Goal: Task Accomplishment & Management: Complete application form

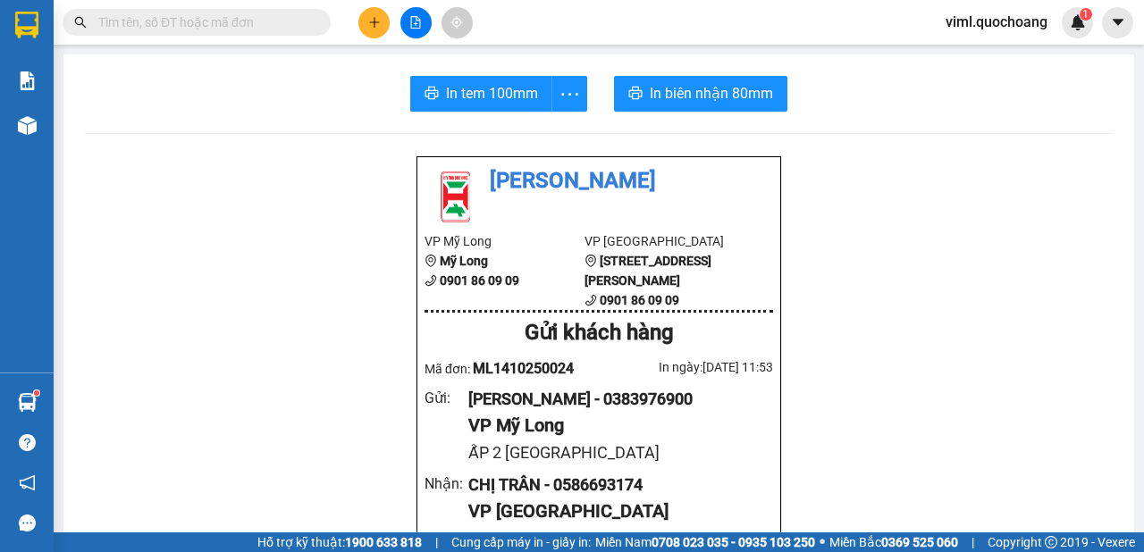
scroll to position [400, 0]
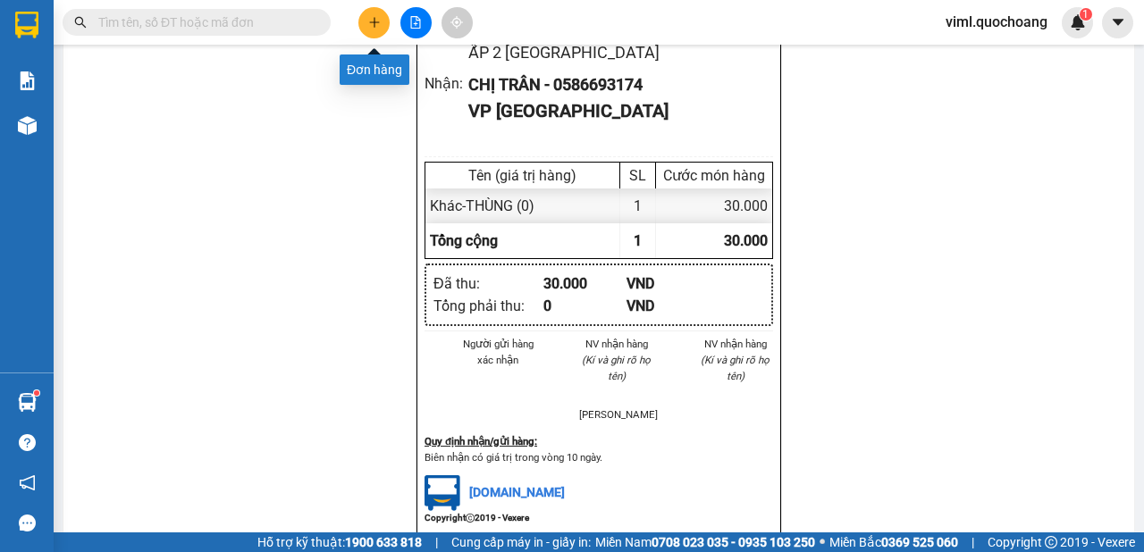
click at [384, 27] on button at bounding box center [373, 22] width 31 height 31
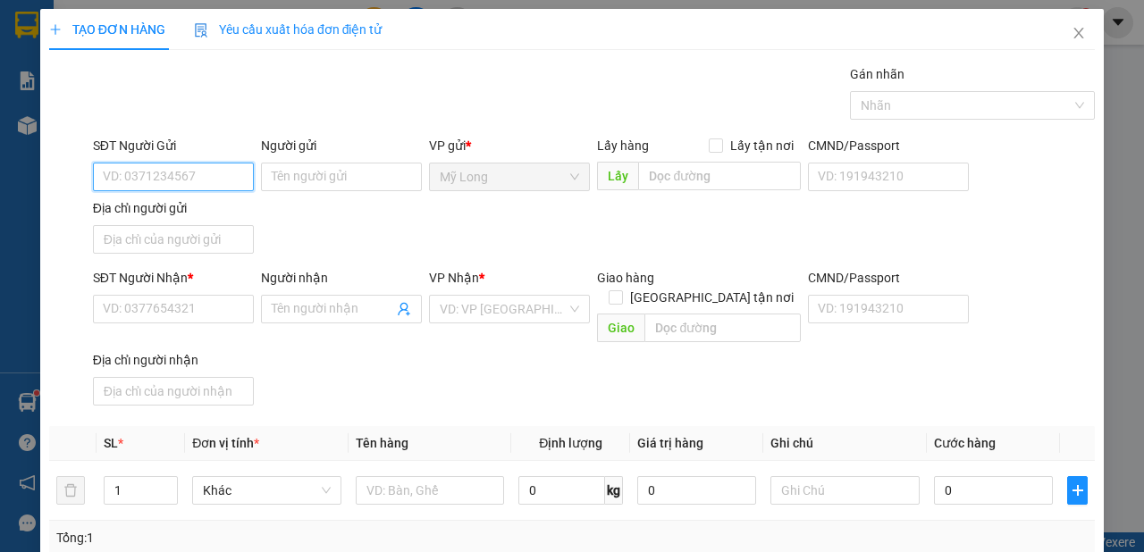
click at [208, 181] on input "SĐT Người Gửi" at bounding box center [173, 177] width 161 height 29
type input "0898471651"
click at [187, 214] on div "0898471651 - [PERSON_NAME]" at bounding box center [191, 212] width 176 height 20
type input "[PERSON_NAME]"
type input "0898471651"
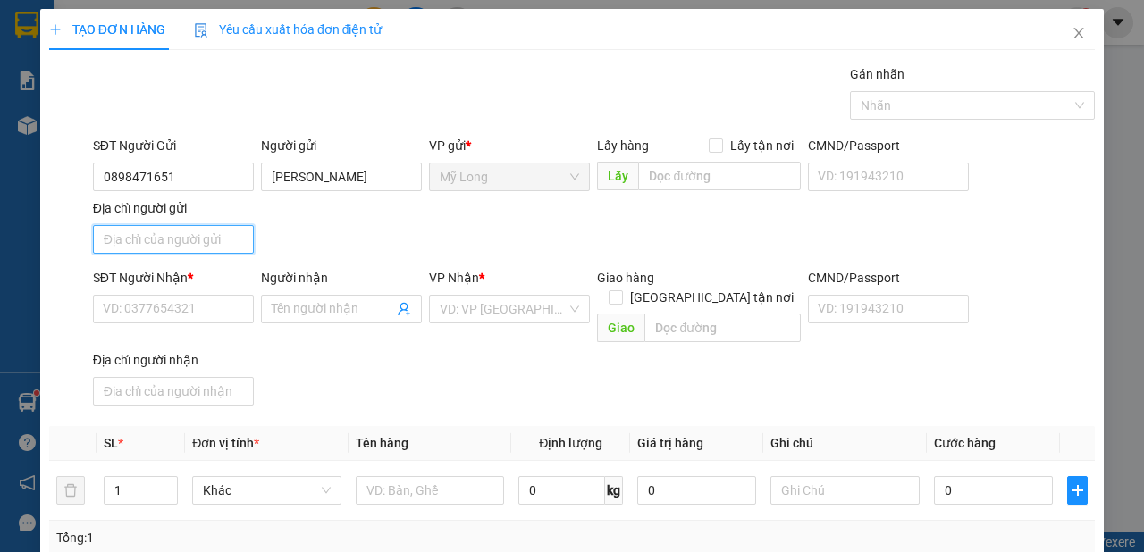
click at [190, 230] on input "Địa chỉ người gửi" at bounding box center [173, 239] width 161 height 29
type input "A"
type input "Â"
drag, startPoint x: 116, startPoint y: 240, endPoint x: 122, endPoint y: 258, distance: 18.7
click at [122, 254] on input "ẤP 2 [GEOGRAPHIC_DATA]" at bounding box center [173, 239] width 161 height 29
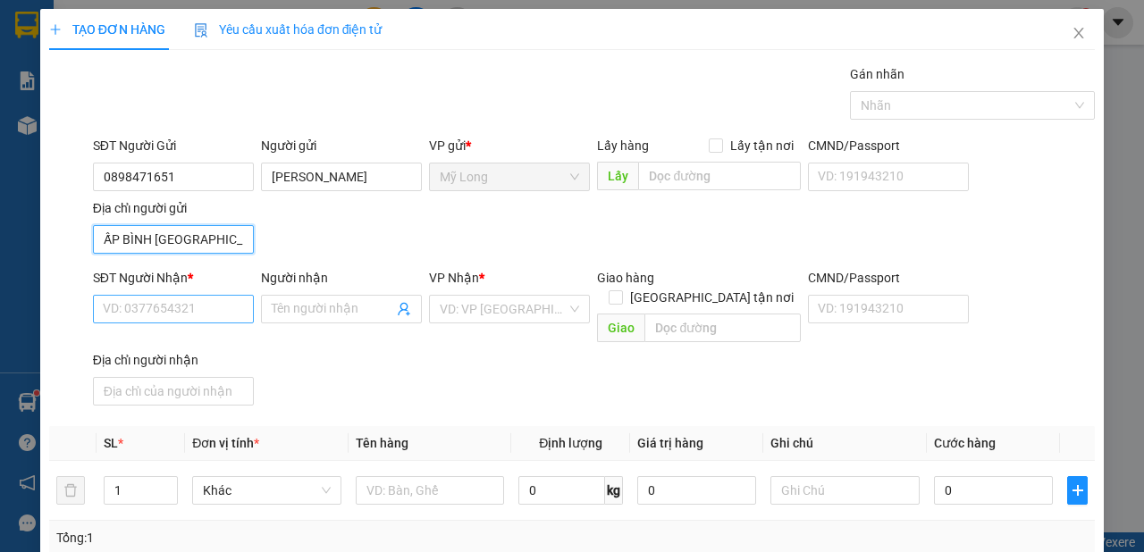
type input "ẤP BÌNH [GEOGRAPHIC_DATA]"
click at [164, 319] on input "SĐT Người Nhận *" at bounding box center [173, 309] width 161 height 29
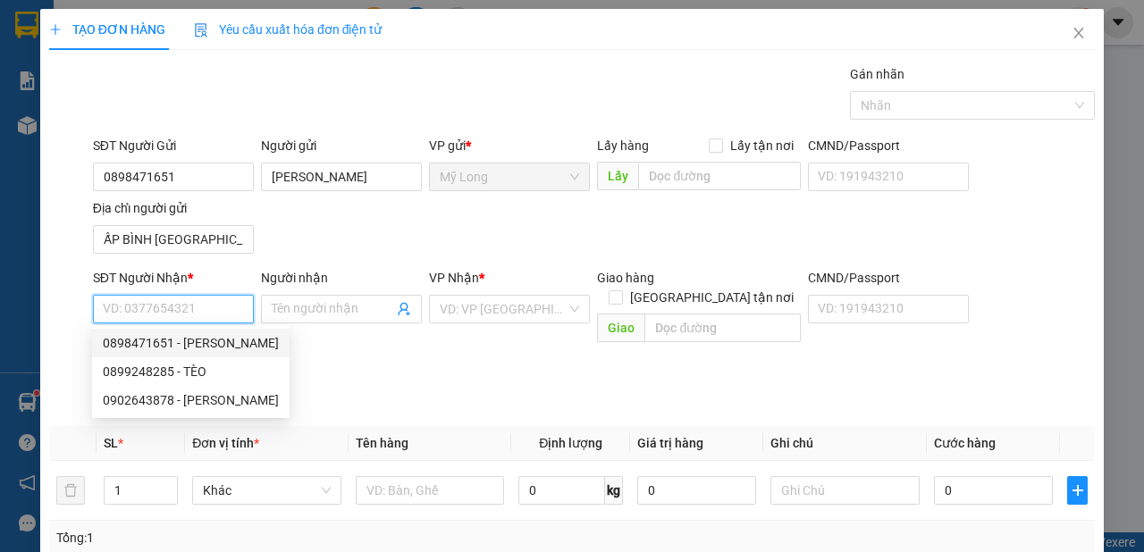
click at [204, 344] on div "0898471651 - [PERSON_NAME]" at bounding box center [191, 343] width 176 height 20
type input "0898471651"
type input "[PERSON_NAME]"
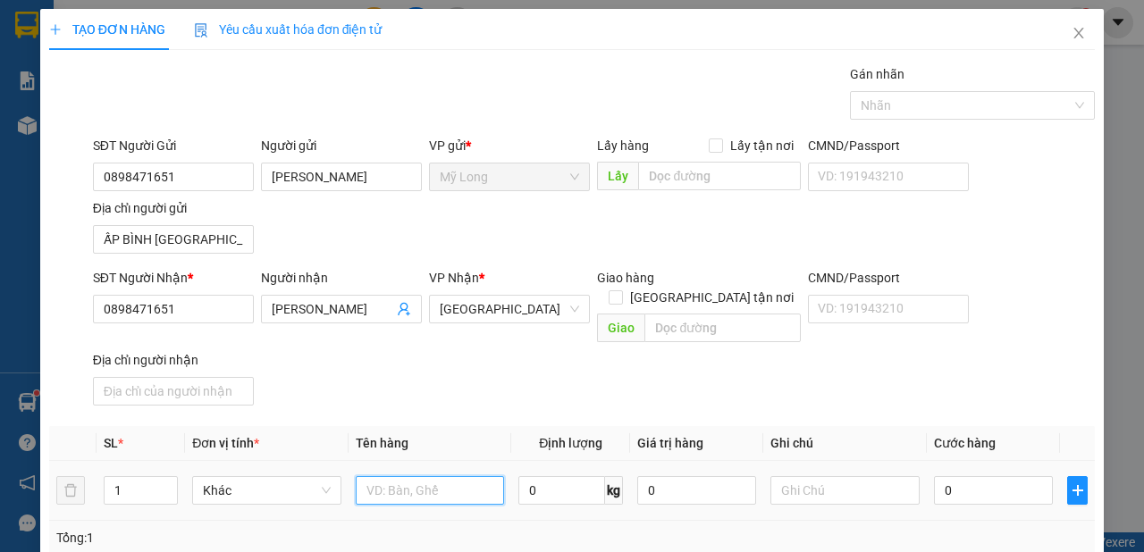
click at [475, 476] on input "text" at bounding box center [430, 490] width 149 height 29
type input "BALO"
click at [153, 477] on input "1" at bounding box center [141, 490] width 73 height 27
type input "3"
click at [433, 476] on input "BALO" at bounding box center [430, 490] width 149 height 29
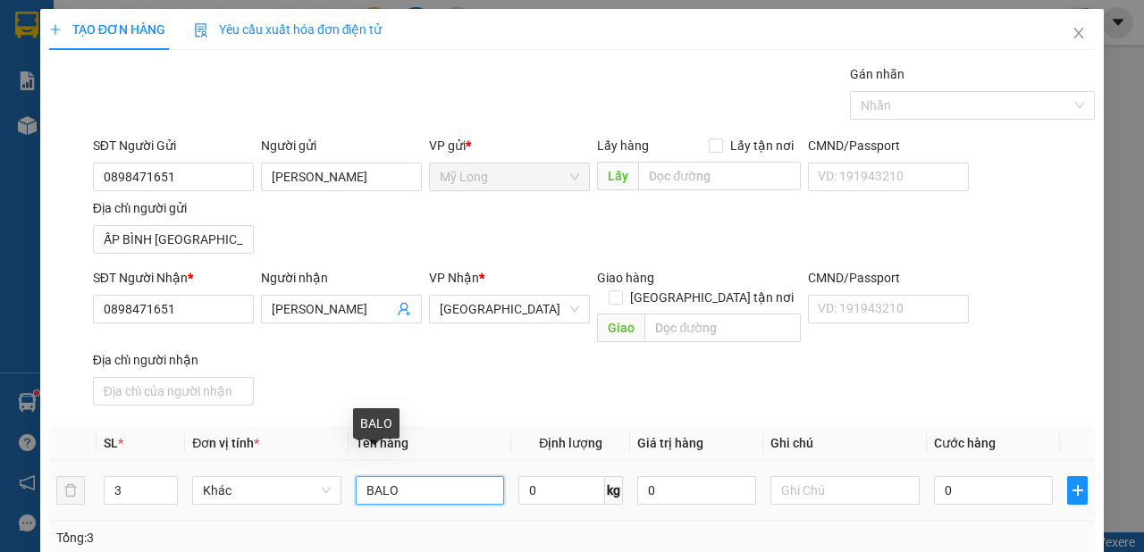
click at [360, 476] on input "BALO" at bounding box center [430, 490] width 149 height 29
click at [411, 476] on input "2BALO" at bounding box center [430, 490] width 149 height 29
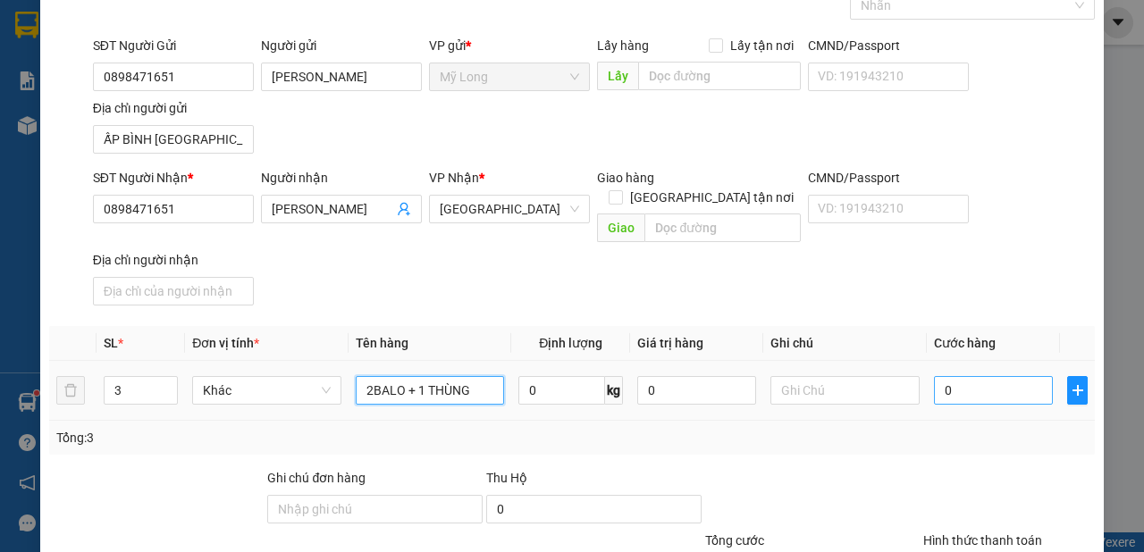
type input "2BALO + 1 THÙNG"
click at [980, 379] on input "0" at bounding box center [993, 390] width 119 height 29
click at [982, 376] on input "0" at bounding box center [993, 390] width 119 height 29
click at [984, 376] on input "0" at bounding box center [993, 390] width 119 height 29
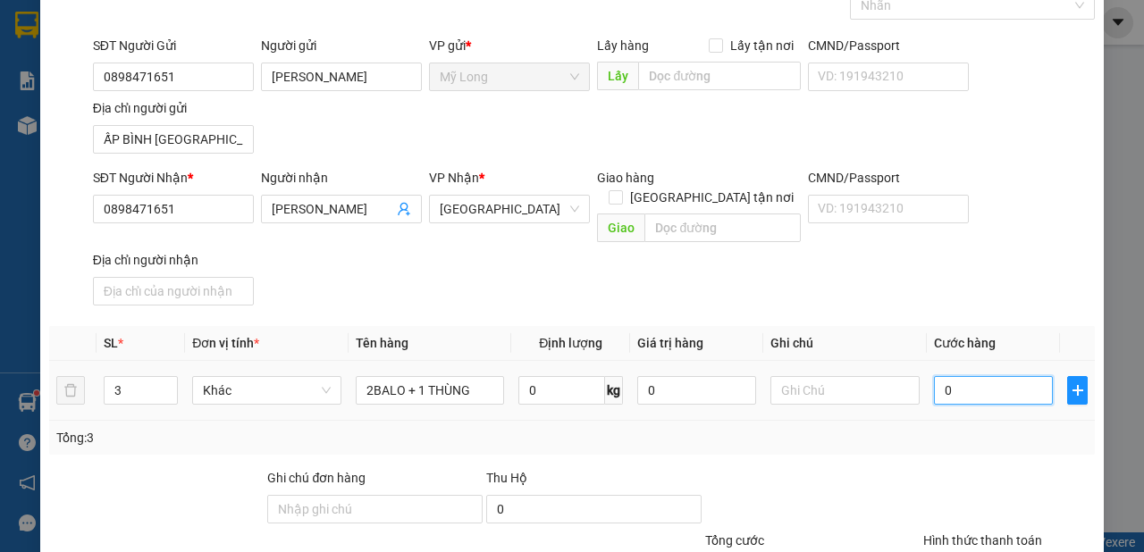
type input "09"
type input "9"
type input "090"
type input "90"
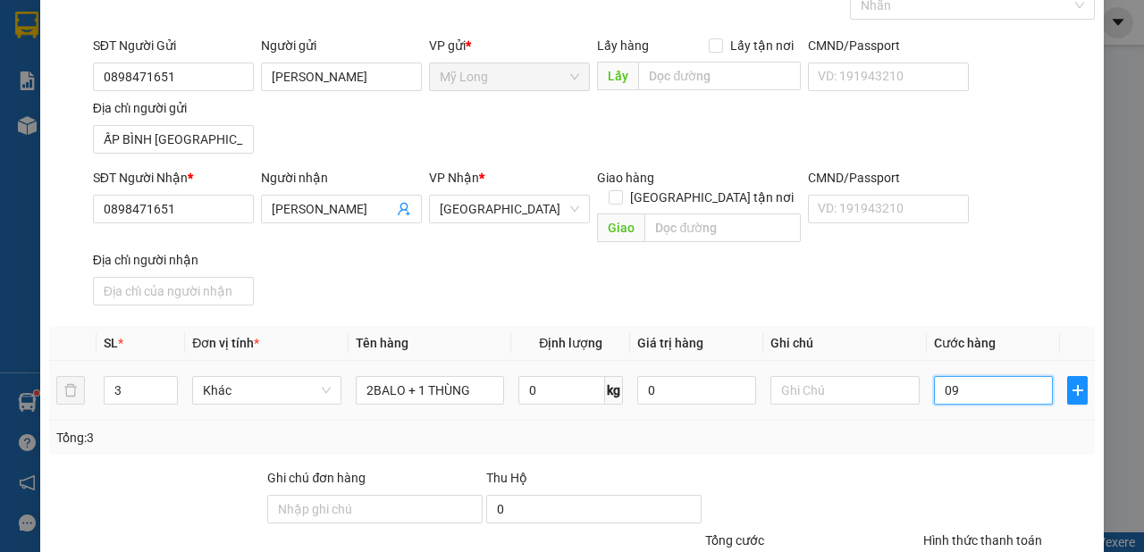
type input "90"
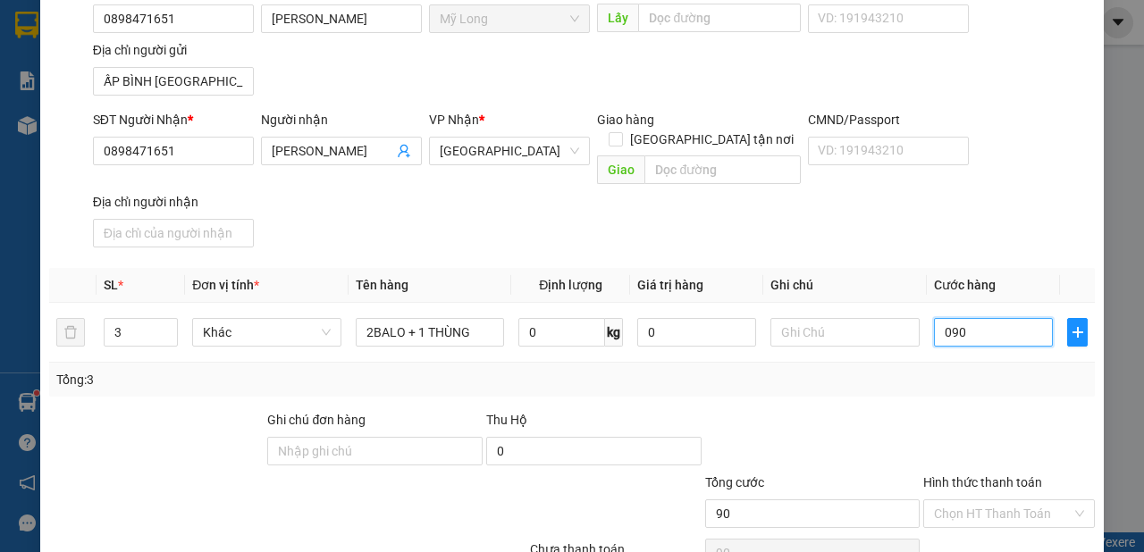
scroll to position [200, 0]
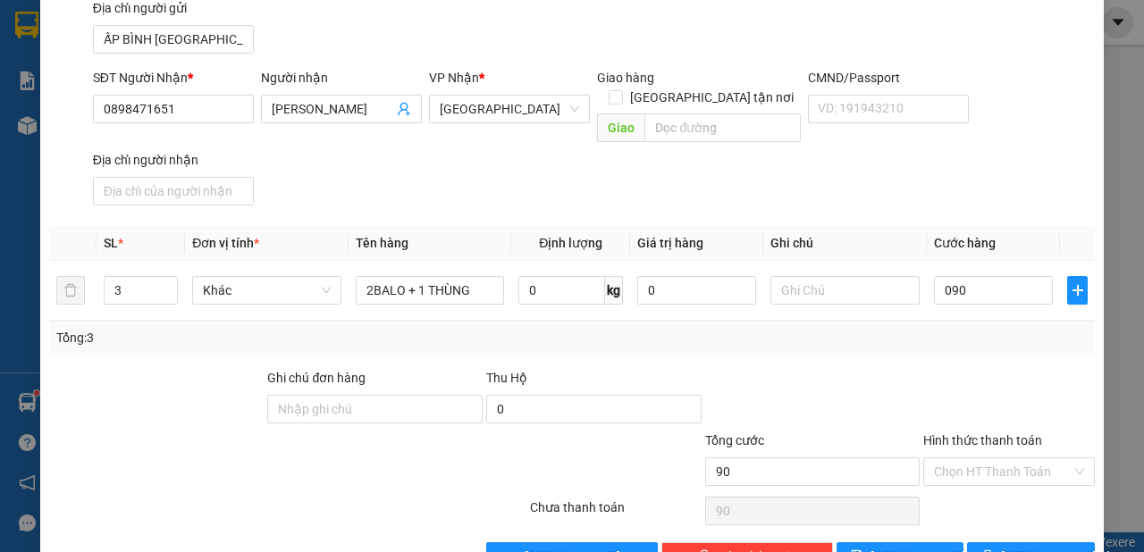
type input "90.000"
drag, startPoint x: 889, startPoint y: 423, endPoint x: 882, endPoint y: 448, distance: 26.0
click at [889, 431] on div "Tổng cước" at bounding box center [812, 444] width 215 height 27
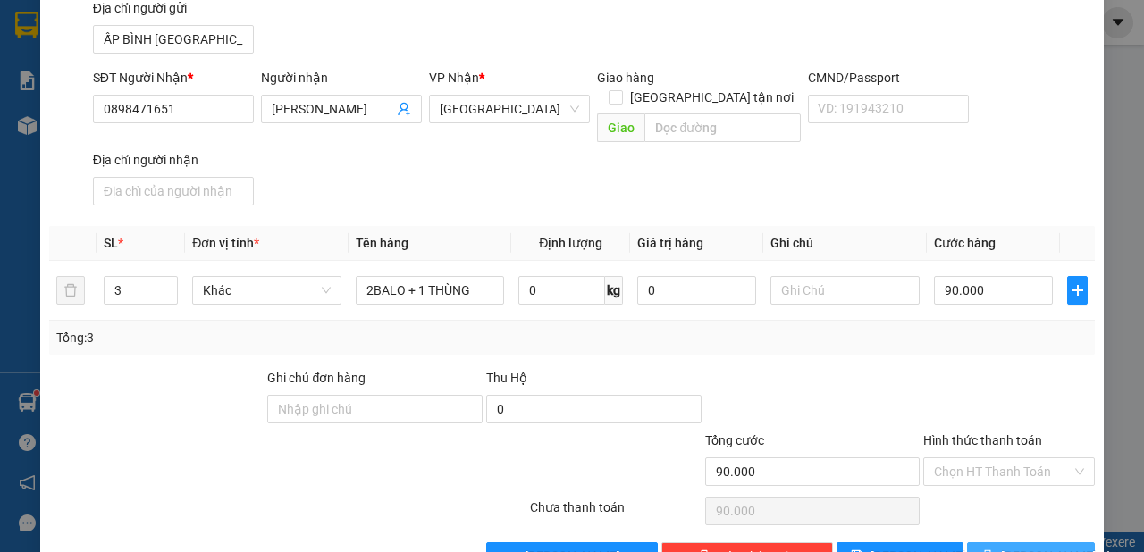
click at [973, 542] on button "[PERSON_NAME] và In" at bounding box center [1031, 556] width 128 height 29
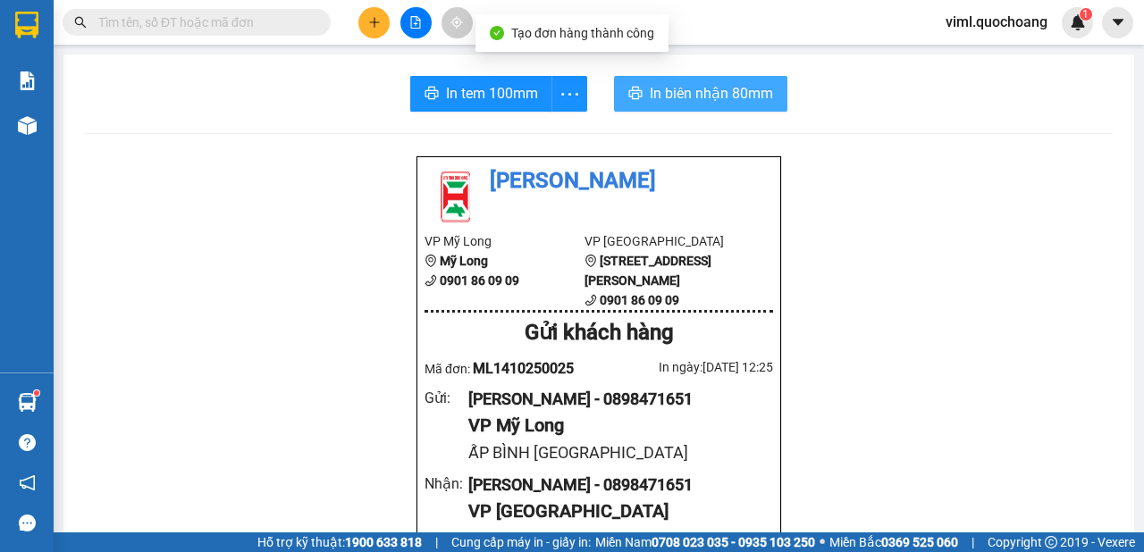
click at [728, 90] on span "In biên nhận 80mm" at bounding box center [711, 93] width 123 height 22
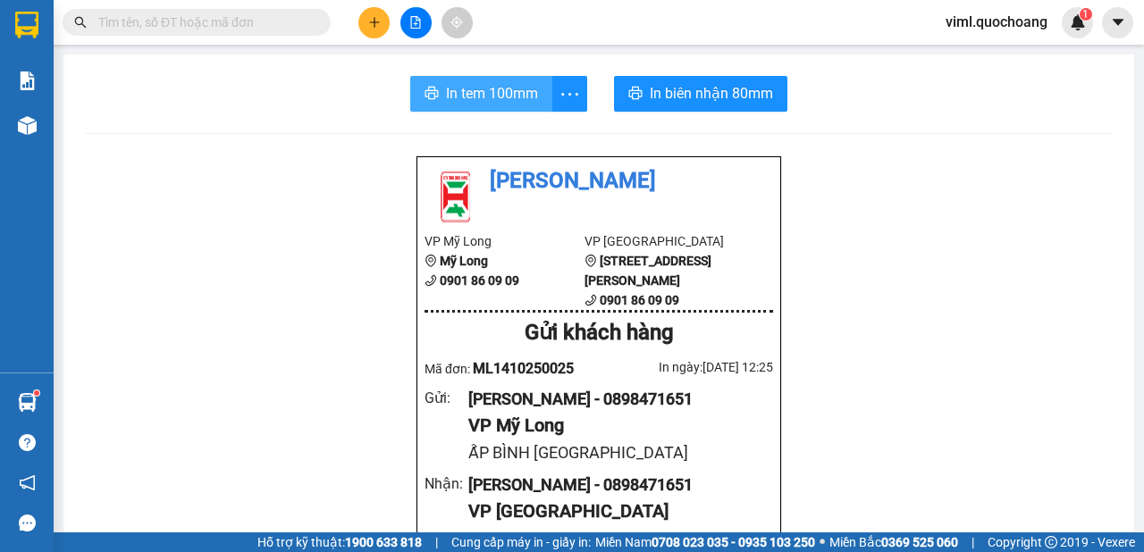
click at [491, 83] on button "In tem 100mm" at bounding box center [481, 94] width 142 height 36
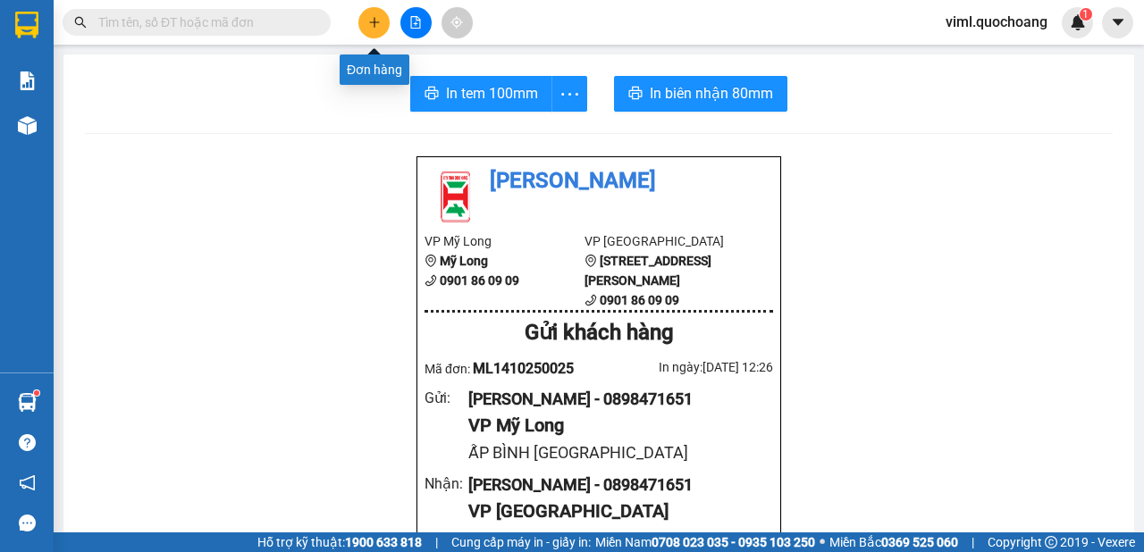
click at [373, 24] on icon "plus" at bounding box center [374, 22] width 13 height 13
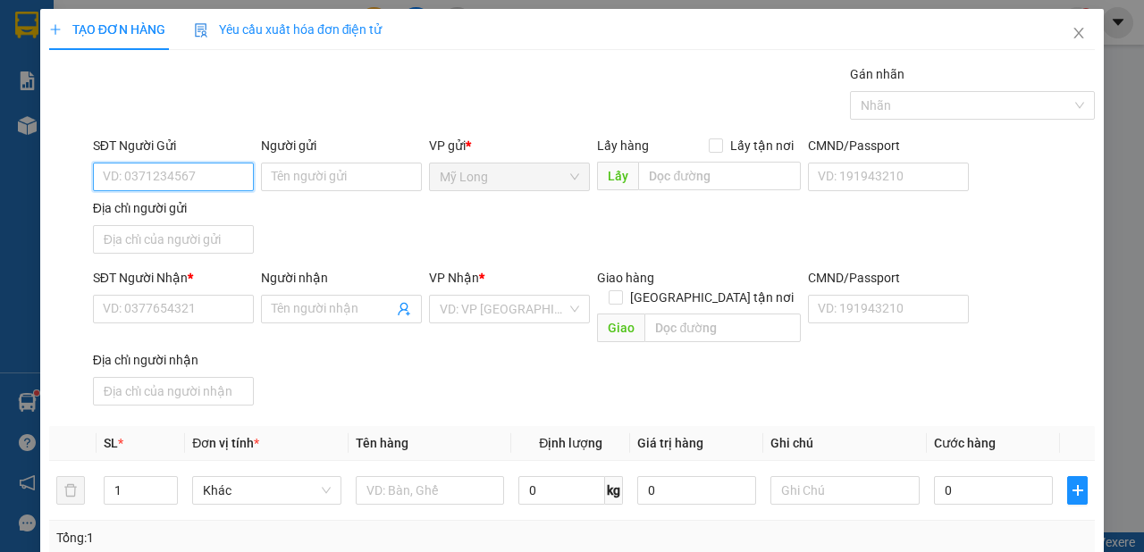
click at [214, 174] on input "SĐT Người Gửi" at bounding box center [173, 177] width 161 height 29
type input "0334382722"
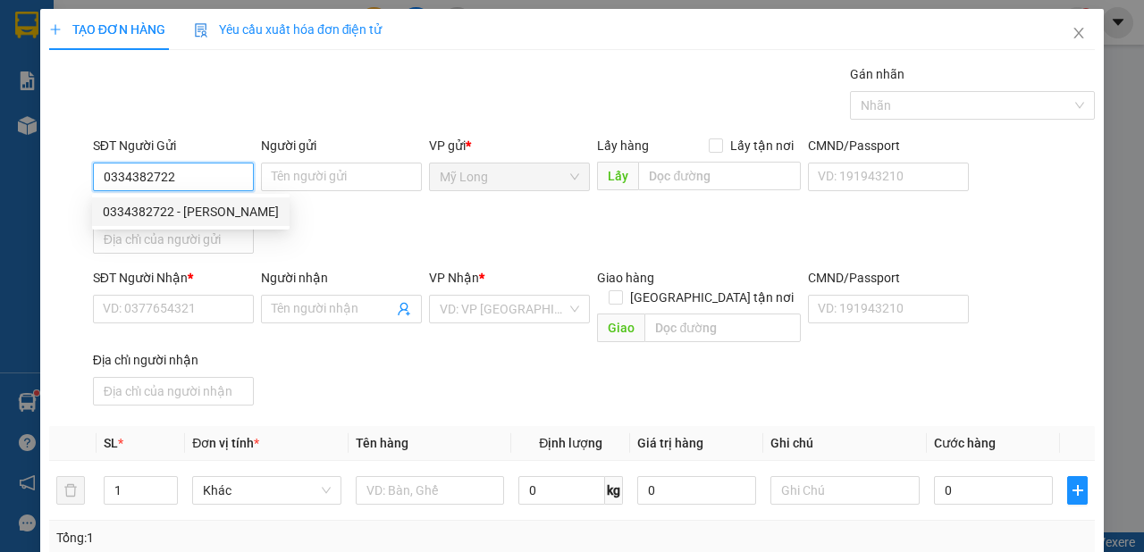
click at [279, 209] on div "0334382722 - [PERSON_NAME]" at bounding box center [191, 212] width 176 height 20
type input "[PERSON_NAME]"
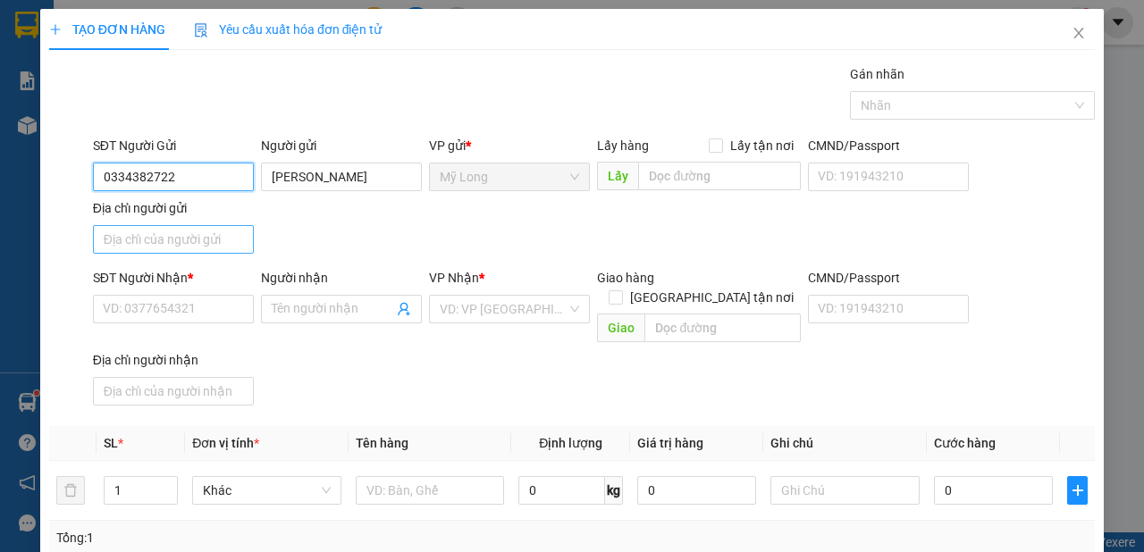
type input "0334382722"
click at [205, 243] on input "Địa chỉ người gửi" at bounding box center [173, 239] width 161 height 29
type input "A"
type input "Â"
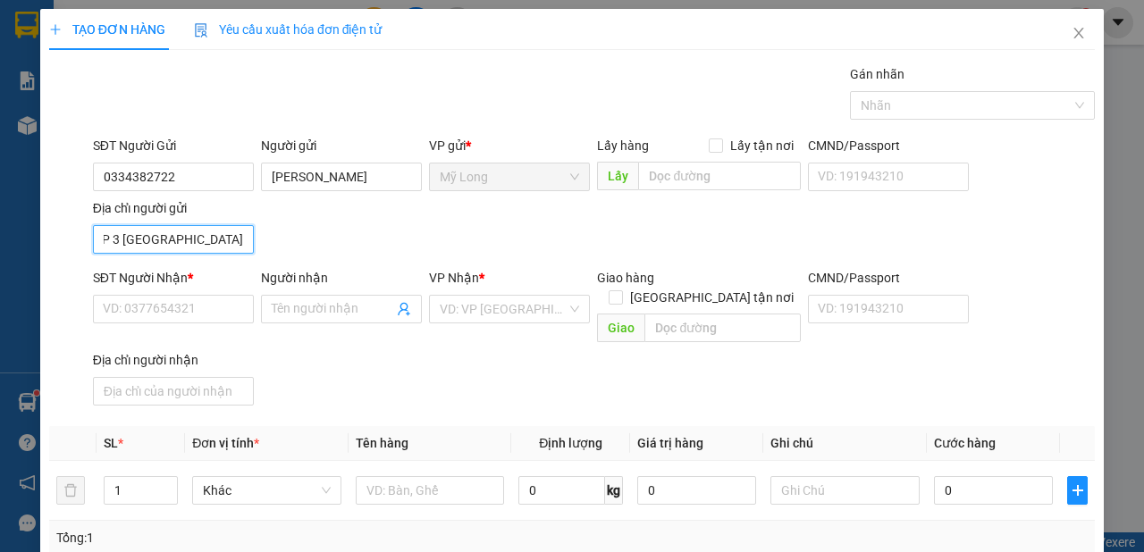
type input "ẤP 3 [GEOGRAPHIC_DATA]"
click at [162, 321] on div "SĐT Người Nhận * VD: 0377654321" at bounding box center [173, 299] width 161 height 63
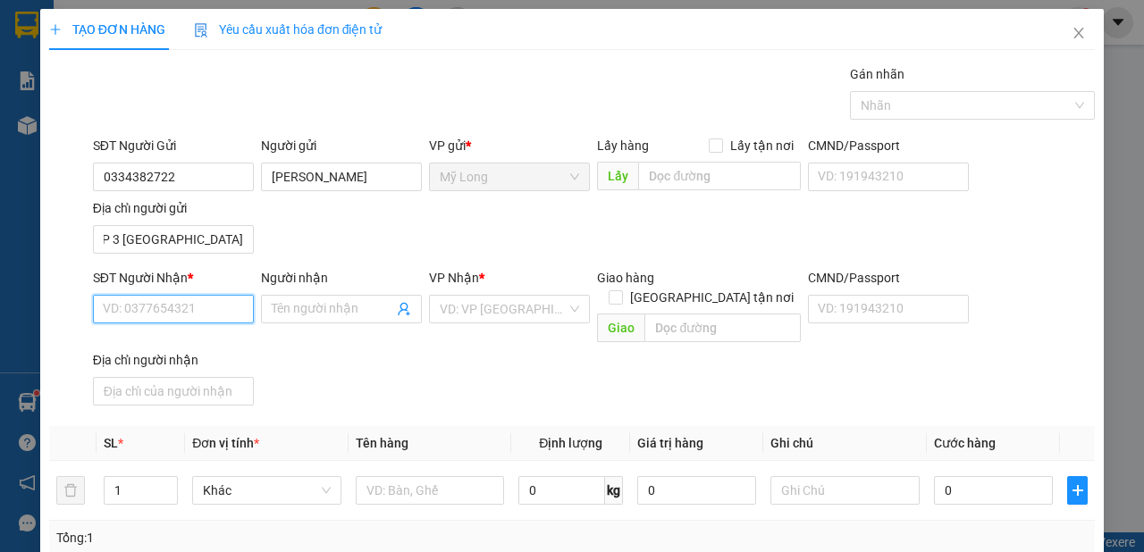
click at [169, 316] on input "SĐT Người Nhận *" at bounding box center [173, 309] width 161 height 29
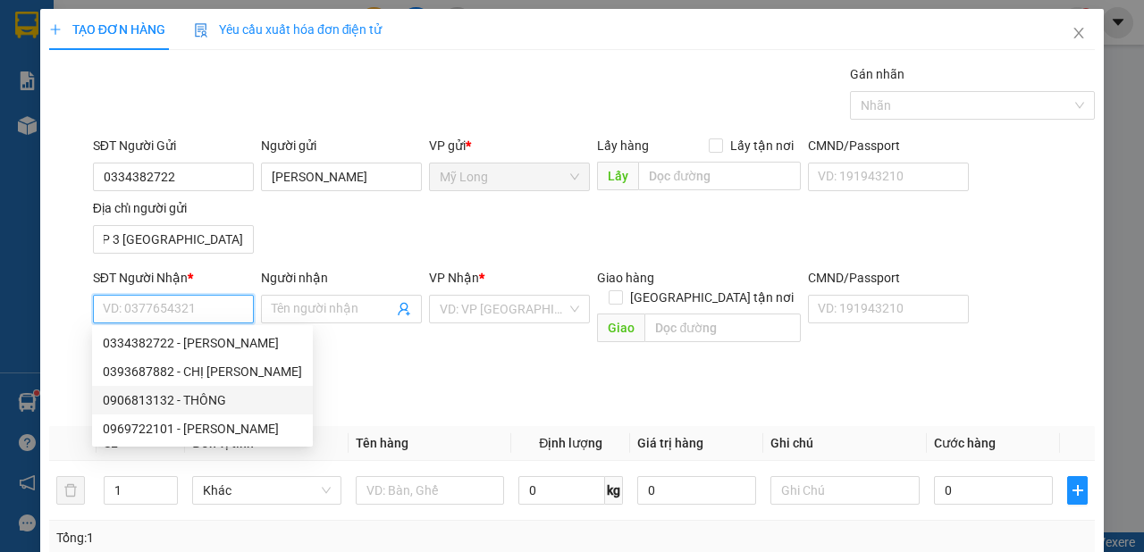
click at [200, 399] on div "0906813132 - THÔNG" at bounding box center [202, 401] width 199 height 20
type input "0906813132"
type input "THÔNG"
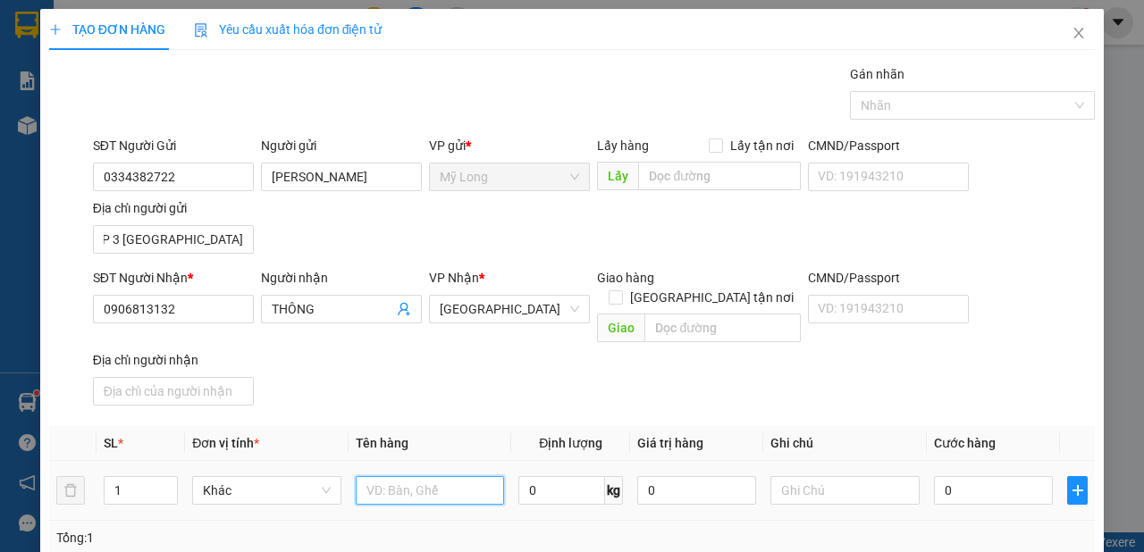
click at [478, 478] on input "text" at bounding box center [430, 490] width 149 height 29
type input "CỤC"
click at [986, 476] on input "0" at bounding box center [993, 490] width 119 height 29
type input "2"
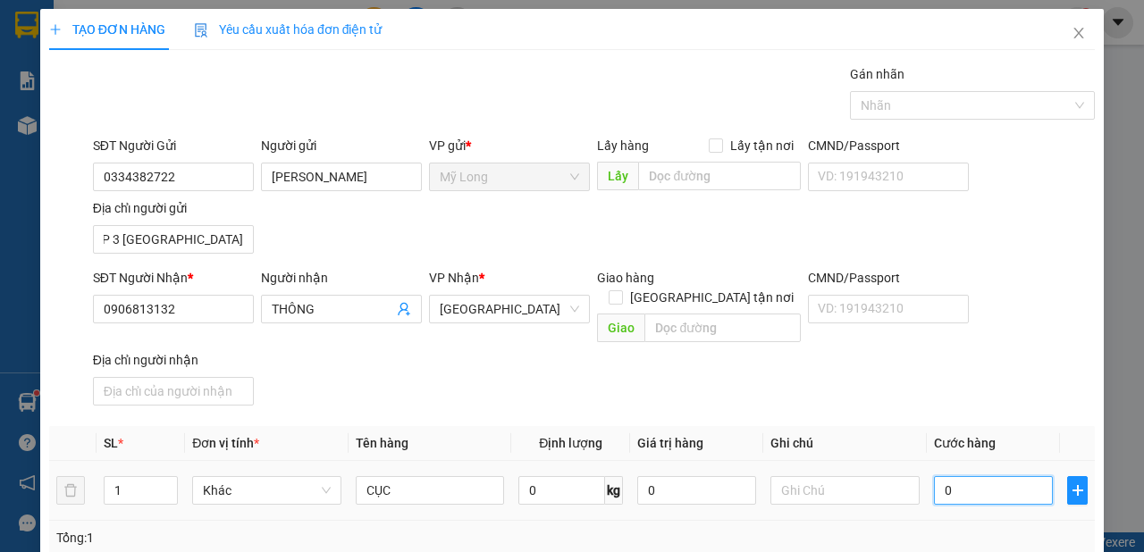
type input "2"
type input "20"
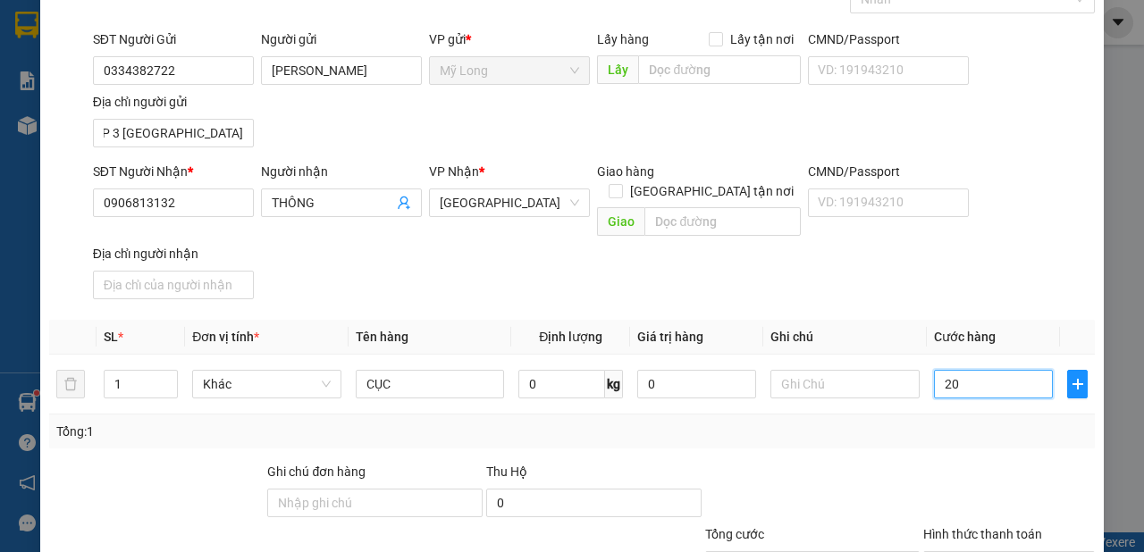
scroll to position [200, 0]
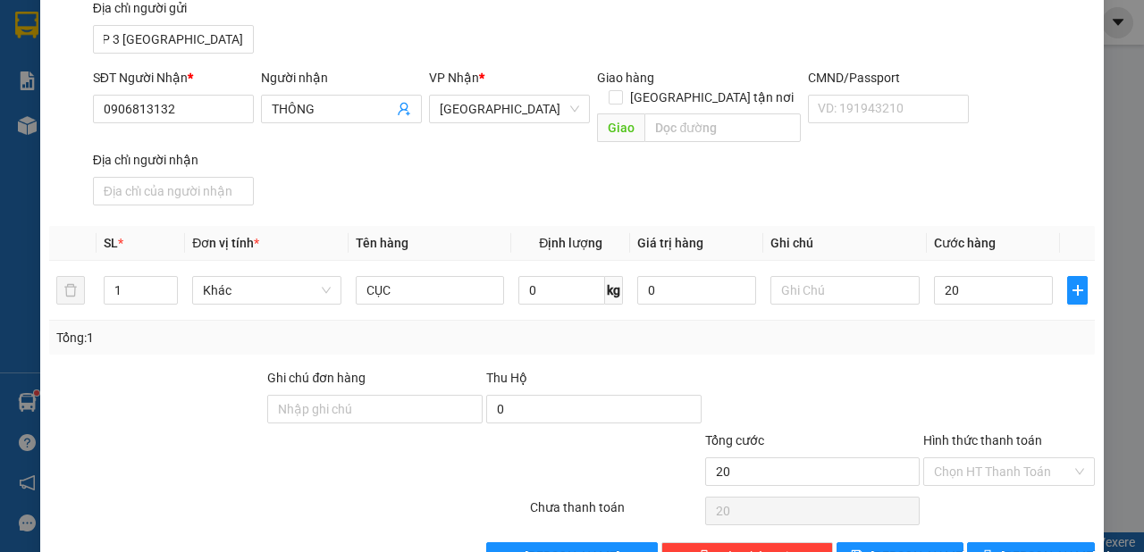
type input "20.000"
click at [834, 493] on div "20.000" at bounding box center [812, 511] width 215 height 36
click at [950, 458] on input "Hình thức thanh toán" at bounding box center [1003, 471] width 138 height 27
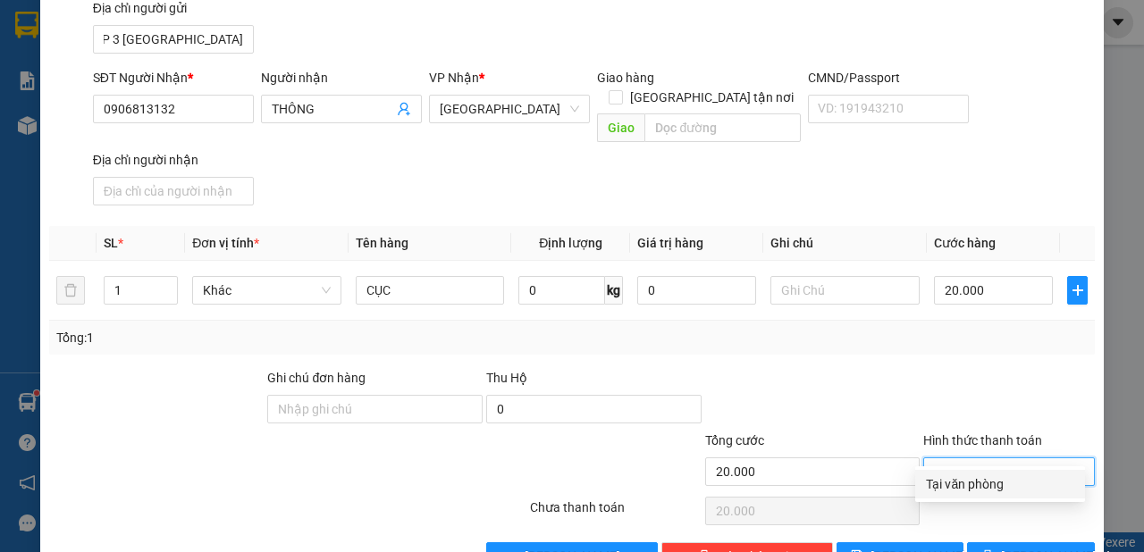
click at [941, 485] on div "Tại văn phòng" at bounding box center [1000, 485] width 148 height 20
type input "0"
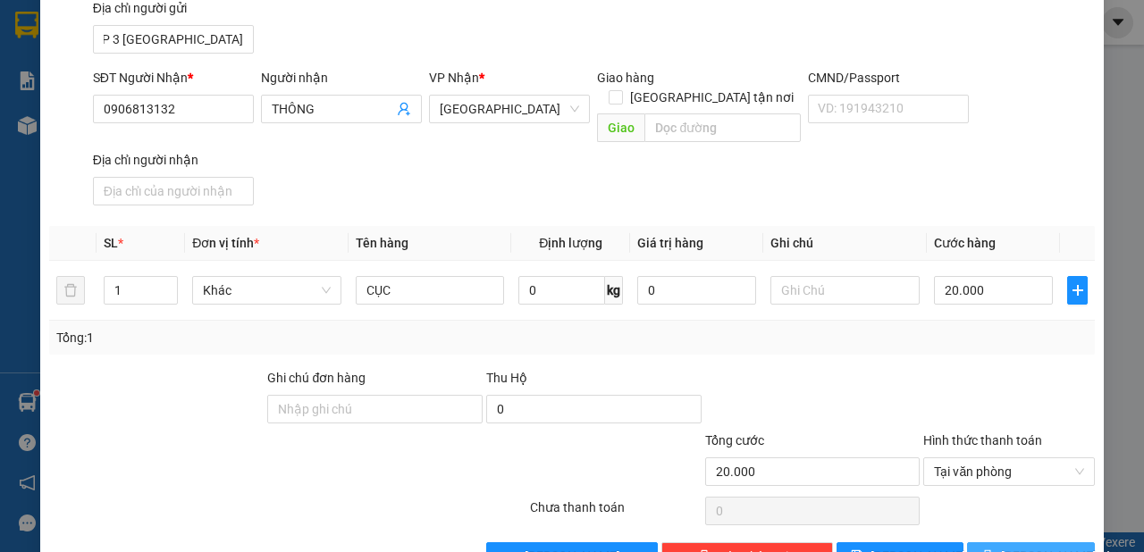
click at [1002, 542] on button "[PERSON_NAME] và In" at bounding box center [1031, 556] width 128 height 29
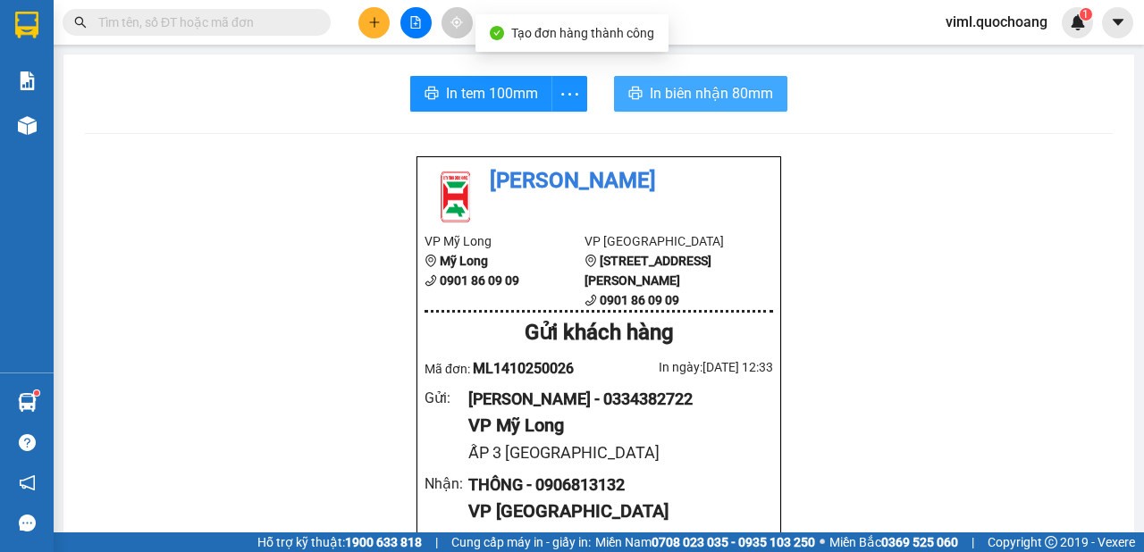
click at [651, 94] on span "In biên nhận 80mm" at bounding box center [711, 93] width 123 height 22
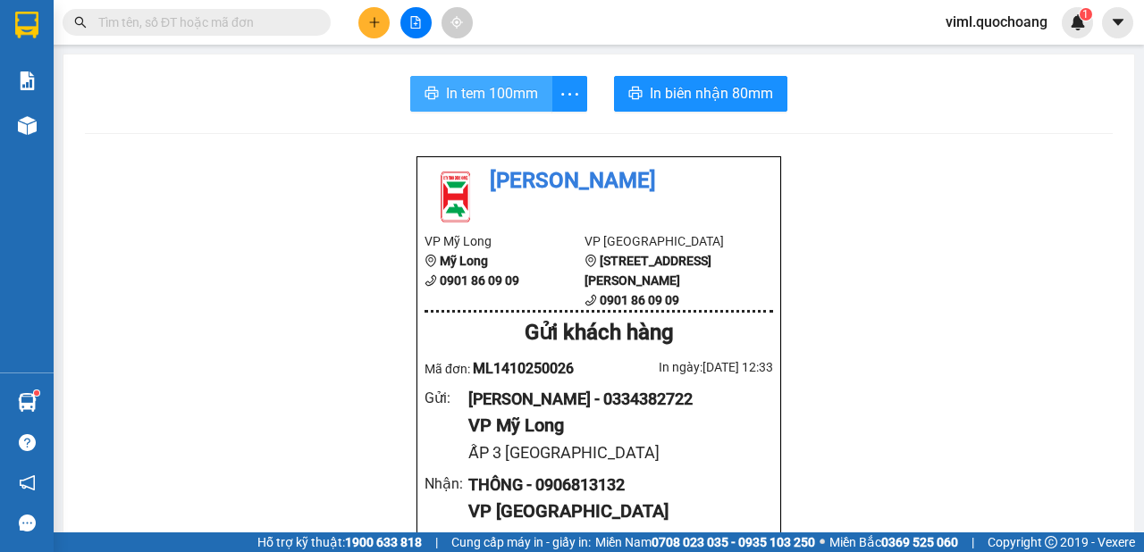
click at [439, 85] on button "In tem 100mm" at bounding box center [481, 94] width 142 height 36
drag, startPoint x: 562, startPoint y: 85, endPoint x: 552, endPoint y: 88, distance: 10.2
click at [560, 87] on icon "more" at bounding box center [570, 94] width 22 height 22
click at [517, 94] on span "In tem 100mm" at bounding box center [492, 93] width 92 height 22
click at [493, 97] on span "In tem 100mm" at bounding box center [492, 93] width 92 height 22
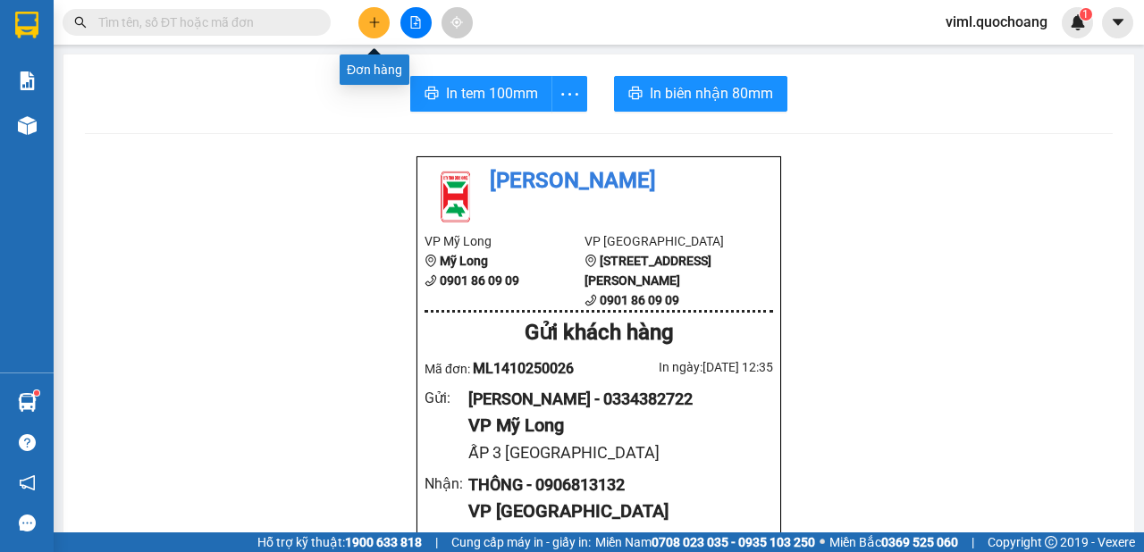
click at [378, 24] on icon "plus" at bounding box center [374, 22] width 13 height 13
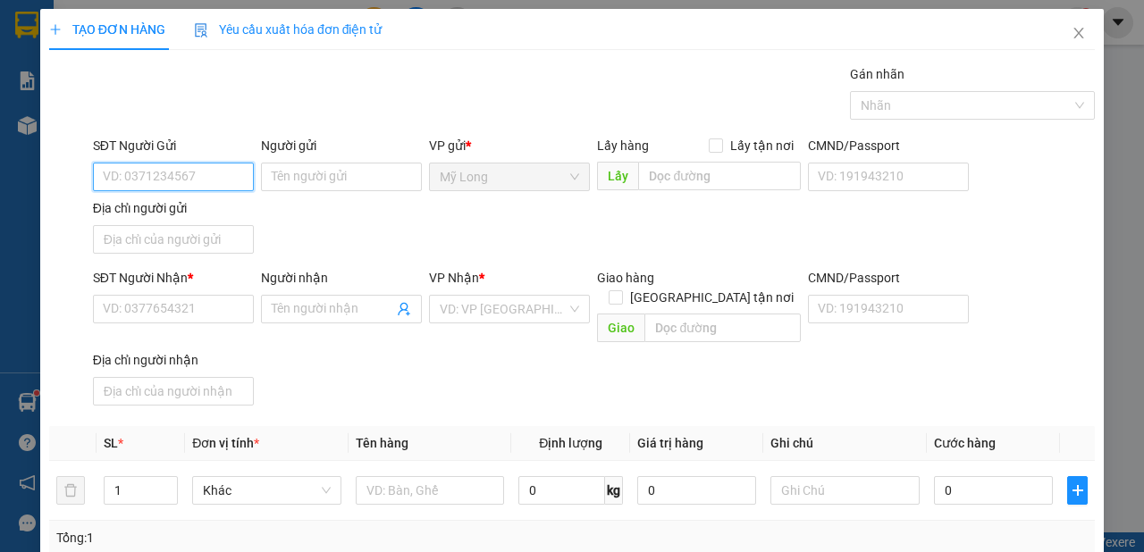
click at [229, 172] on input "SĐT Người Gửi" at bounding box center [173, 177] width 161 height 29
type input "0776871337"
click at [231, 213] on div "0776871337 - [PERSON_NAME]" at bounding box center [191, 212] width 176 height 20
type input "[PERSON_NAME]"
type input "0776871337"
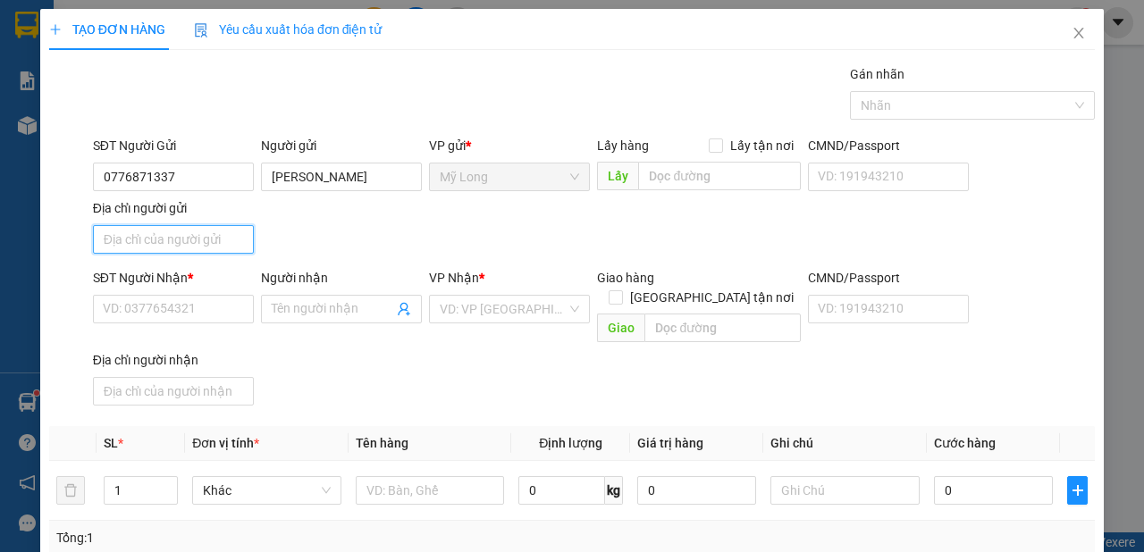
click at [218, 239] on input "Địa chỉ người gửi" at bounding box center [173, 239] width 161 height 29
type input "A"
type input "Â"
type input "ẤP 2 [GEOGRAPHIC_DATA]"
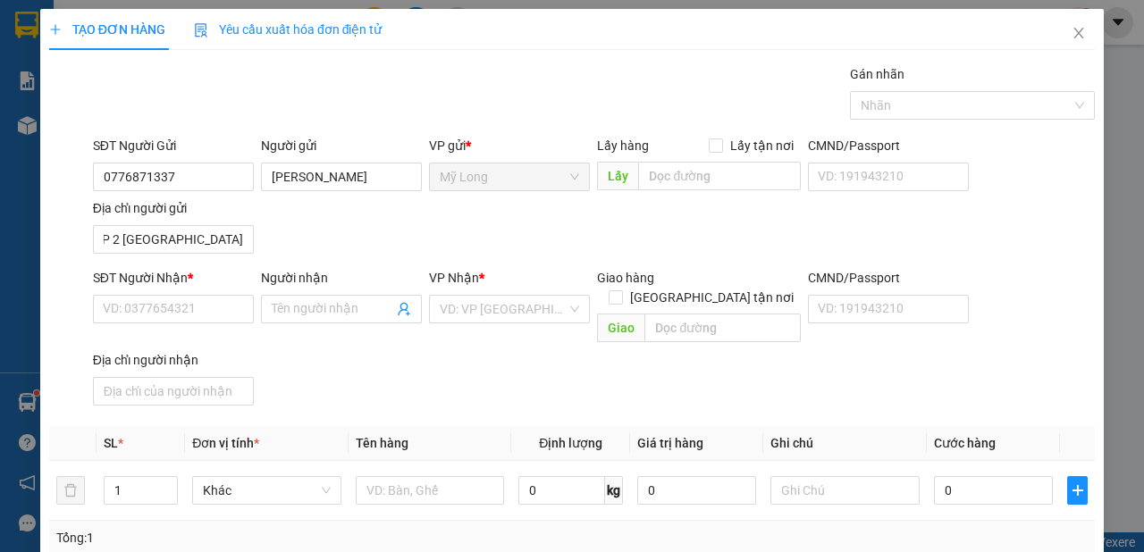
click at [187, 326] on div "SĐT Người Nhận * VD: 0377654321" at bounding box center [173, 299] width 161 height 63
click at [193, 314] on input "SĐT Người Nhận *" at bounding box center [173, 309] width 161 height 29
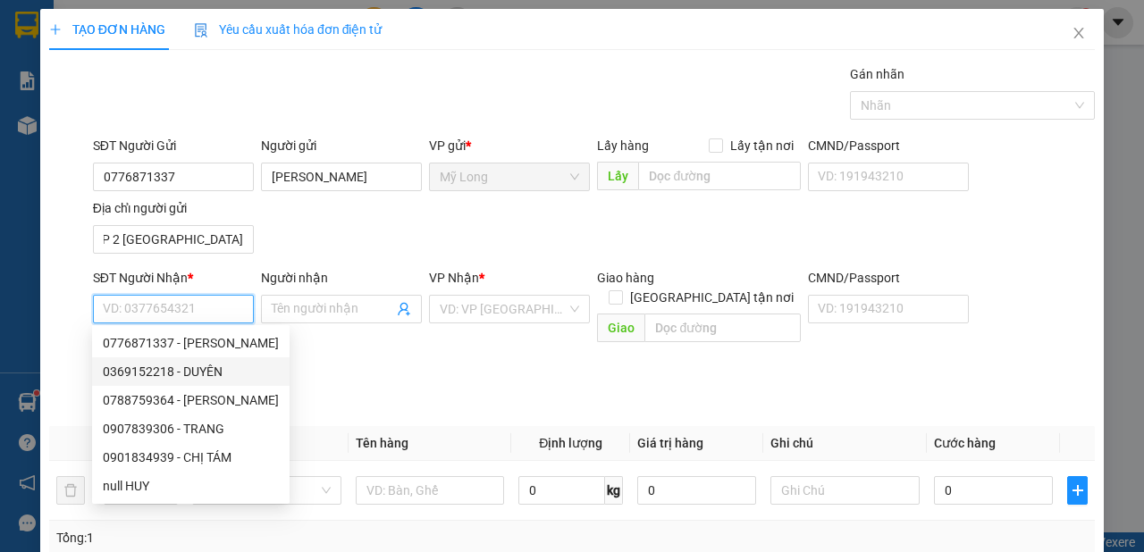
click at [203, 372] on div "0369152218 - DUYÊN" at bounding box center [191, 372] width 176 height 20
type input "0369152218"
type input "DUYÊN"
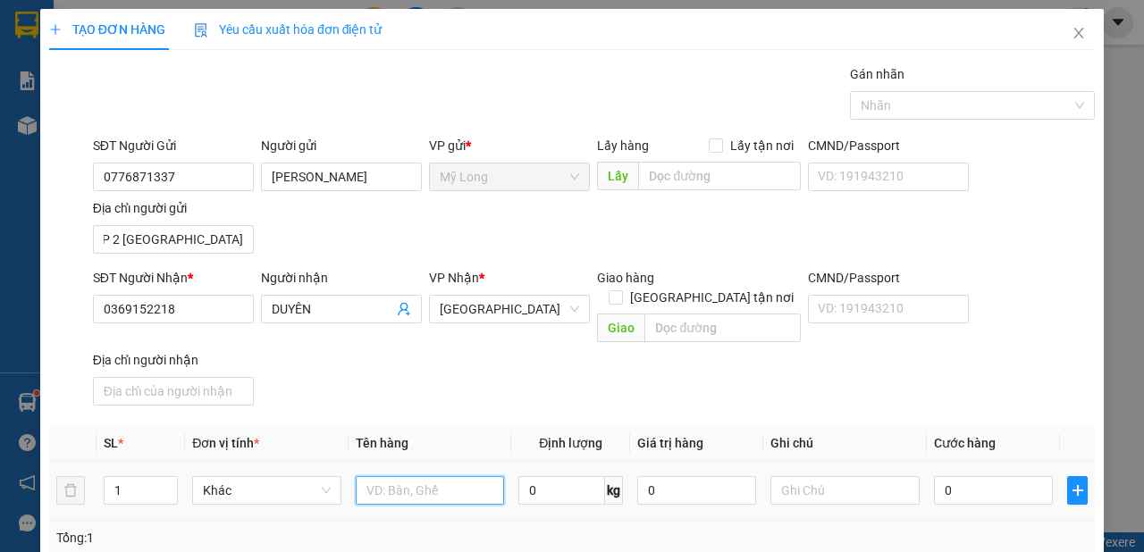
click at [424, 476] on input "text" at bounding box center [430, 490] width 149 height 29
type input "THÙNG"
click at [1000, 476] on input "0" at bounding box center [993, 490] width 119 height 29
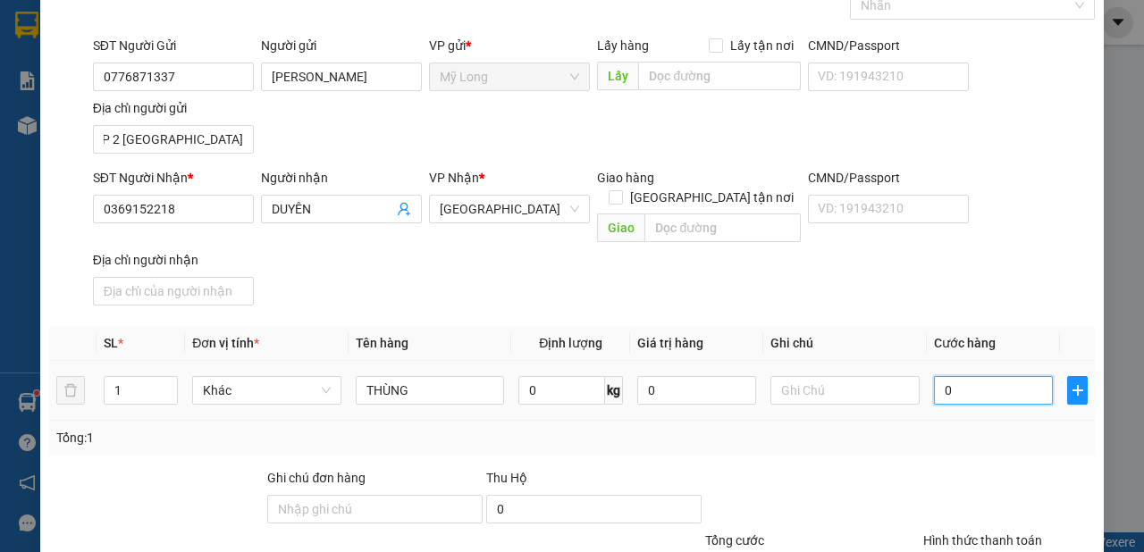
click at [995, 376] on input "0" at bounding box center [993, 390] width 119 height 29
type input "03"
type input "3"
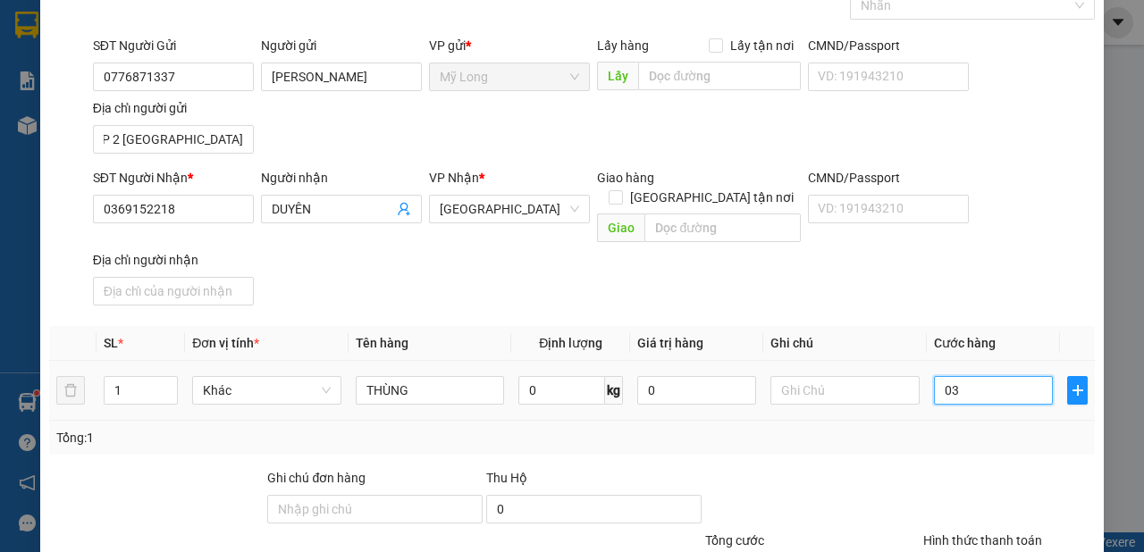
type input "030"
type input "30"
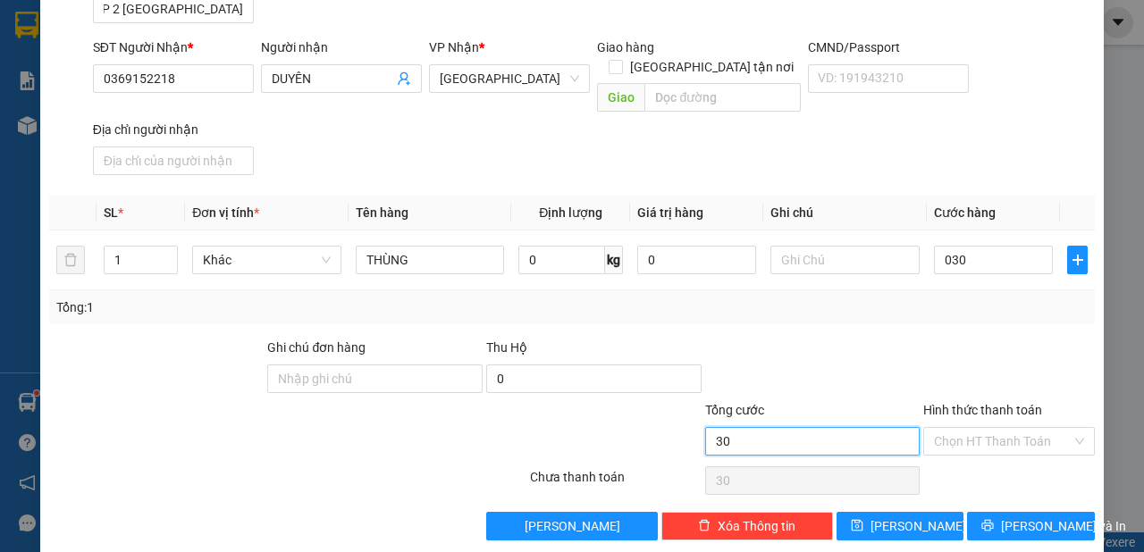
type input "30.000"
drag, startPoint x: 853, startPoint y: 426, endPoint x: 966, endPoint y: 425, distance: 112.6
click at [855, 427] on input "30.000" at bounding box center [812, 441] width 215 height 29
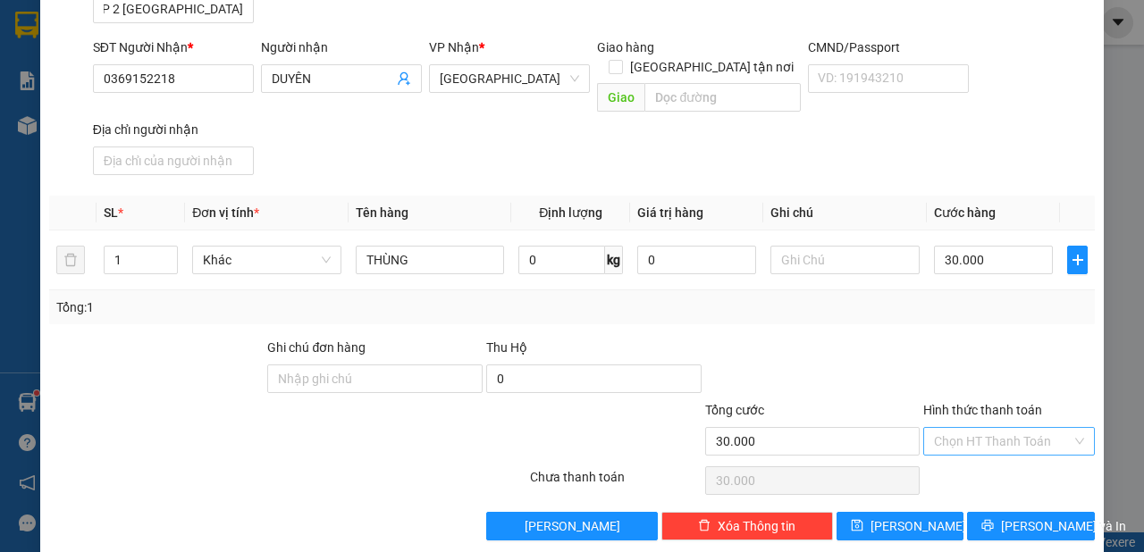
click at [986, 428] on input "Hình thức thanh toán" at bounding box center [1003, 441] width 138 height 27
click at [975, 454] on div "Tại văn phòng" at bounding box center [1000, 454] width 148 height 20
type input "0"
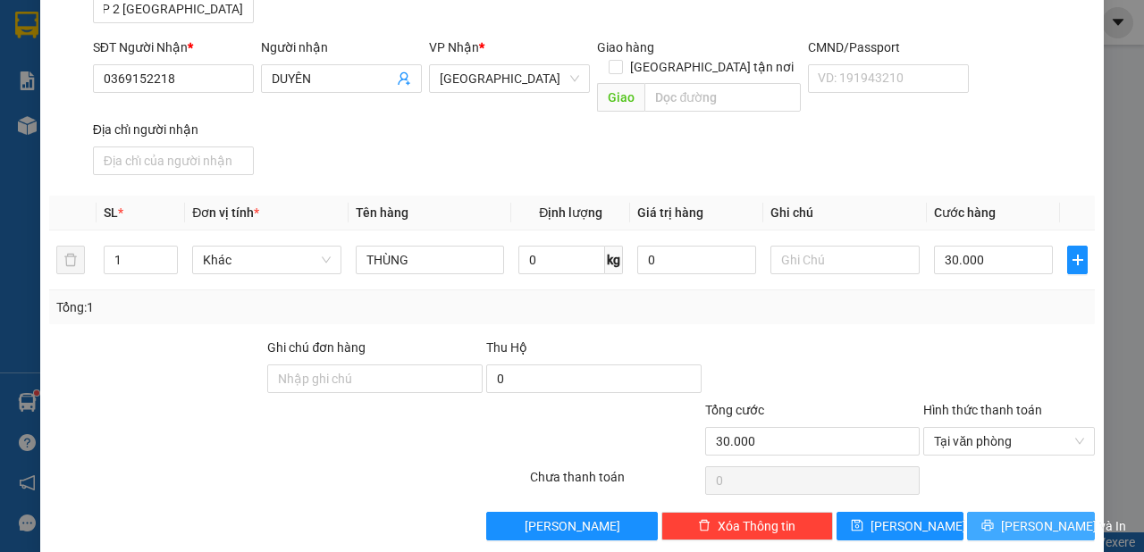
click at [992, 519] on icon "printer" at bounding box center [987, 525] width 13 height 13
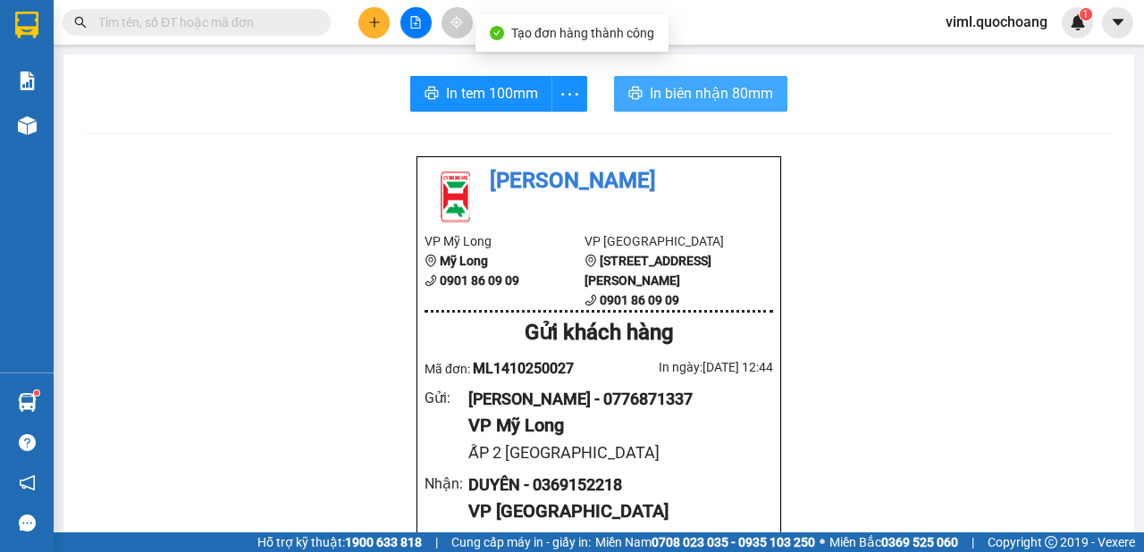
click at [664, 101] on span "In biên nhận 80mm" at bounding box center [711, 93] width 123 height 22
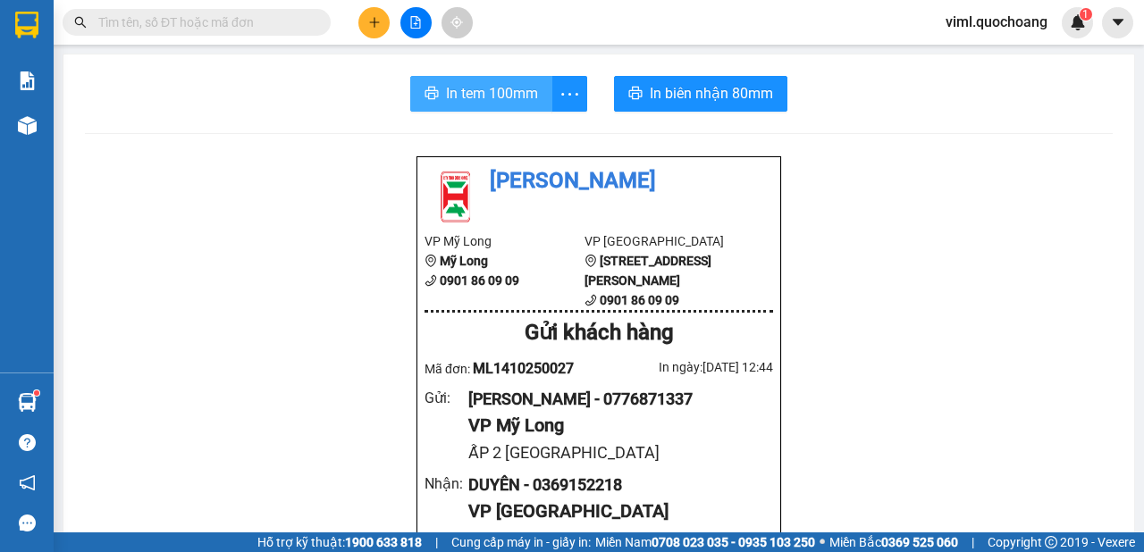
click at [513, 97] on span "In tem 100mm" at bounding box center [492, 93] width 92 height 22
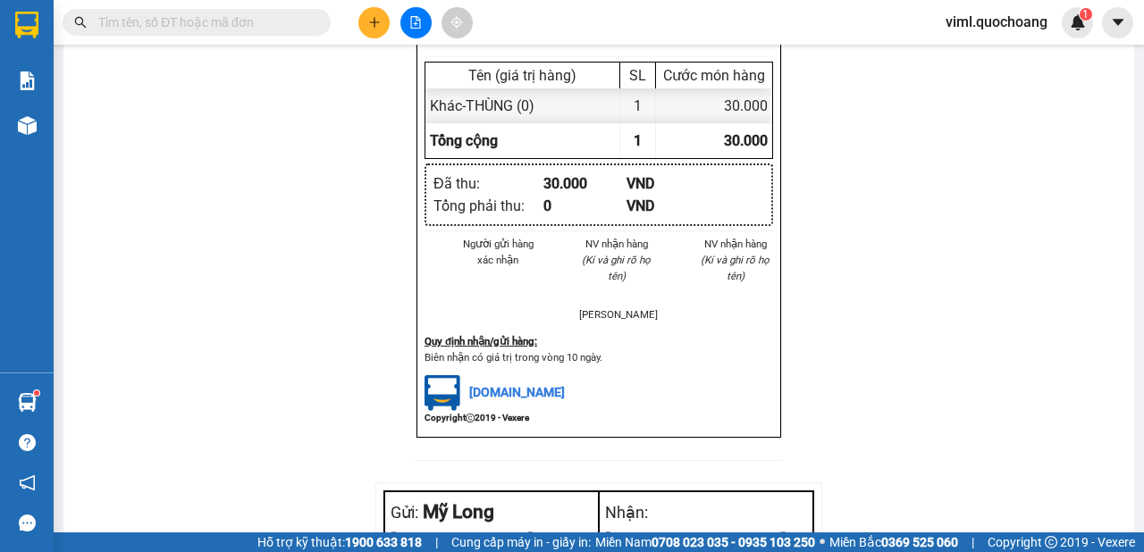
scroll to position [962, 0]
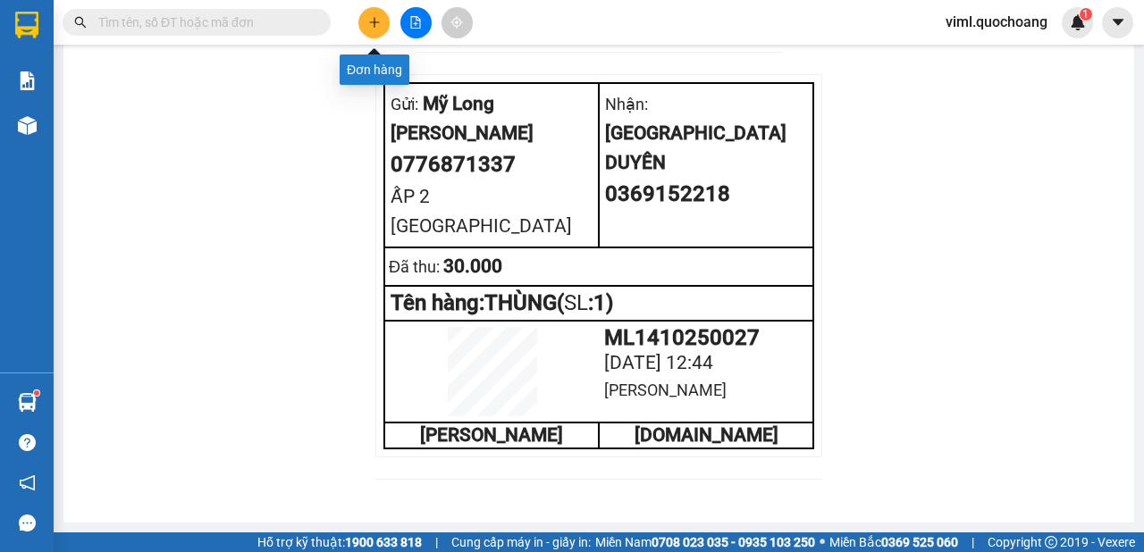
click at [377, 30] on button at bounding box center [373, 22] width 31 height 31
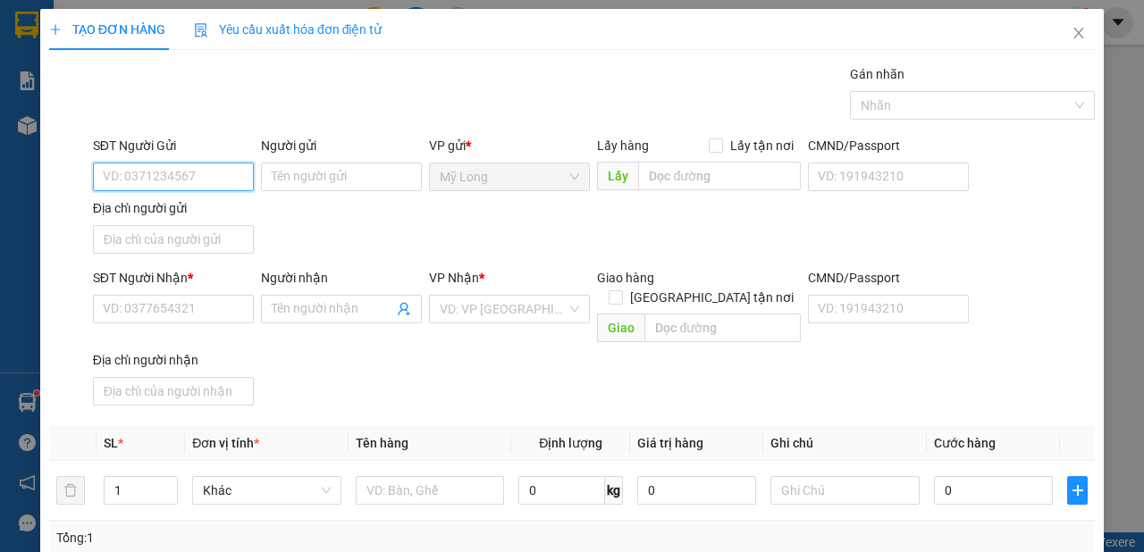
click at [200, 185] on input "SĐT Người Gửi" at bounding box center [173, 177] width 161 height 29
type input "0907894092"
click at [169, 219] on div "0907894092 - NK GIA ĐÌNH" at bounding box center [180, 212] width 154 height 20
type input "NK GIA ĐÌNH"
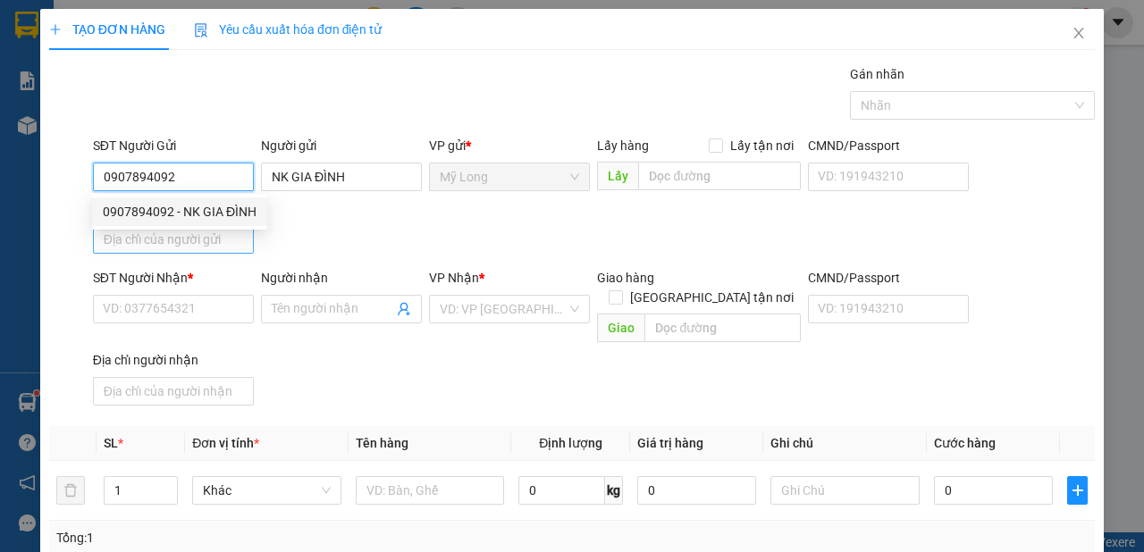
type input "0907894092"
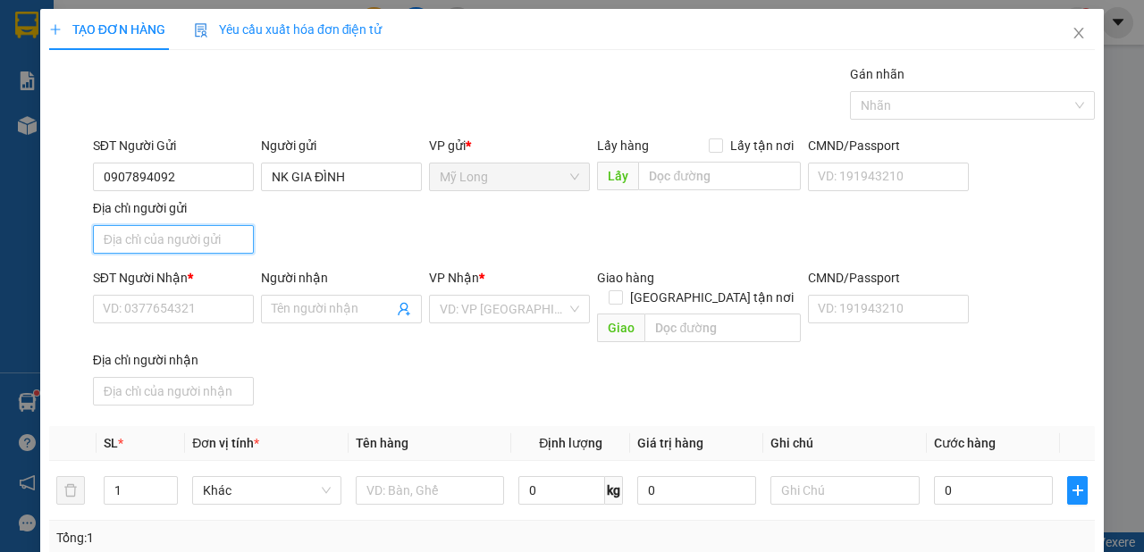
click at [169, 239] on input "Địa chỉ người gửi" at bounding box center [173, 239] width 161 height 29
type input "A"
type input "Â"
type input "ẤP 2 [GEOGRAPHIC_DATA]"
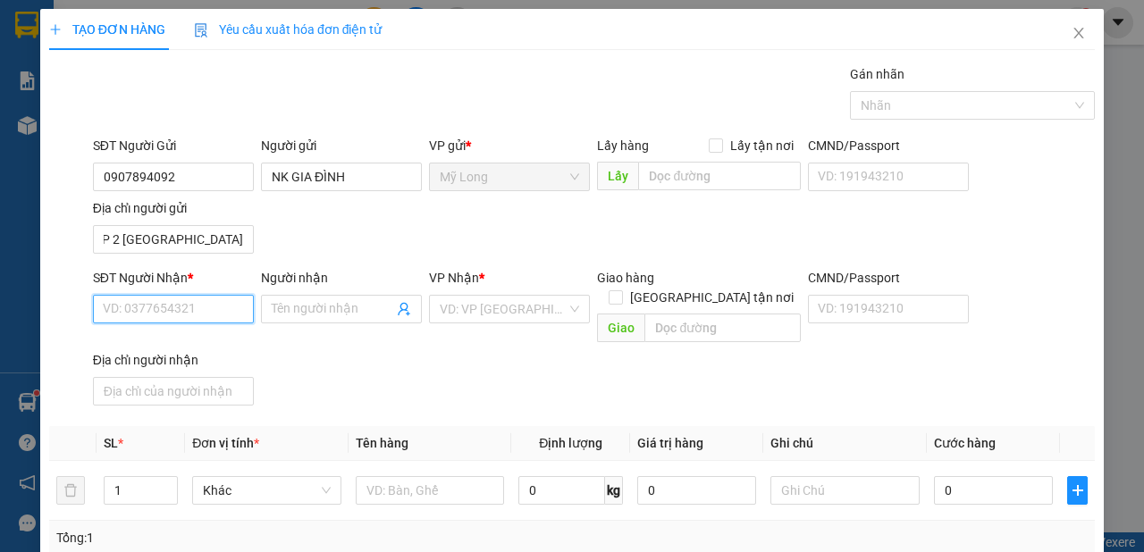
click at [189, 311] on input "SĐT Người Nhận *" at bounding box center [173, 309] width 161 height 29
type input "0912908549"
click at [272, 305] on input "Người nhận" at bounding box center [333, 309] width 122 height 20
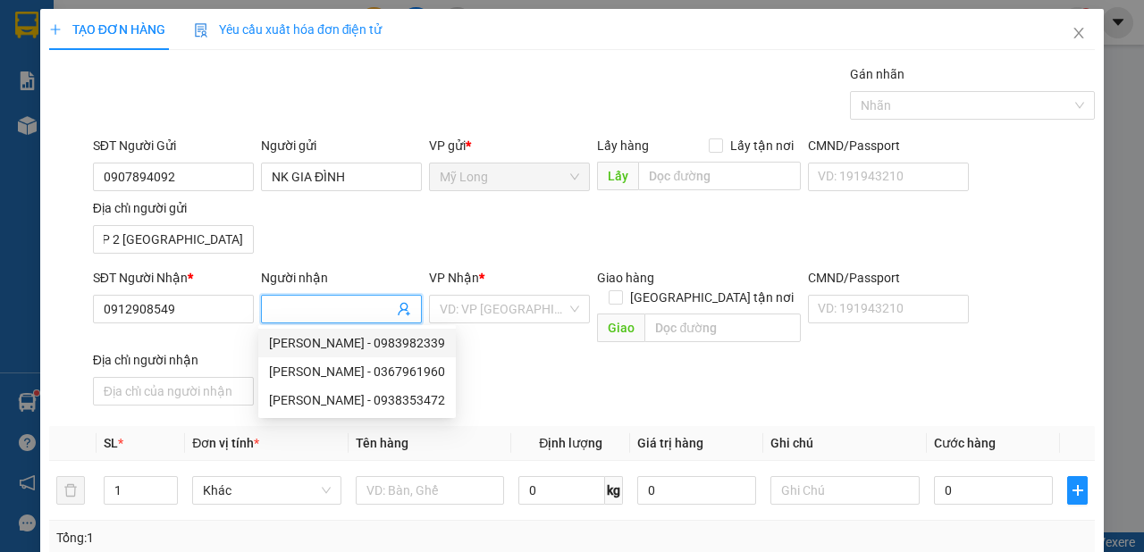
click at [301, 315] on input "Người nhận" at bounding box center [333, 309] width 122 height 20
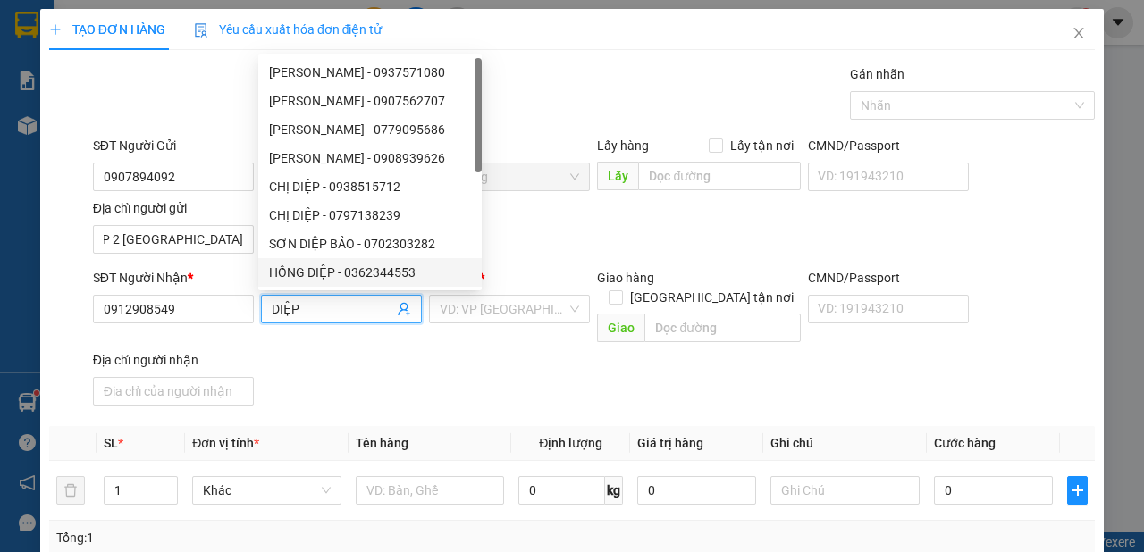
click at [322, 307] on input "DIỆP" at bounding box center [333, 309] width 122 height 20
type input "D"
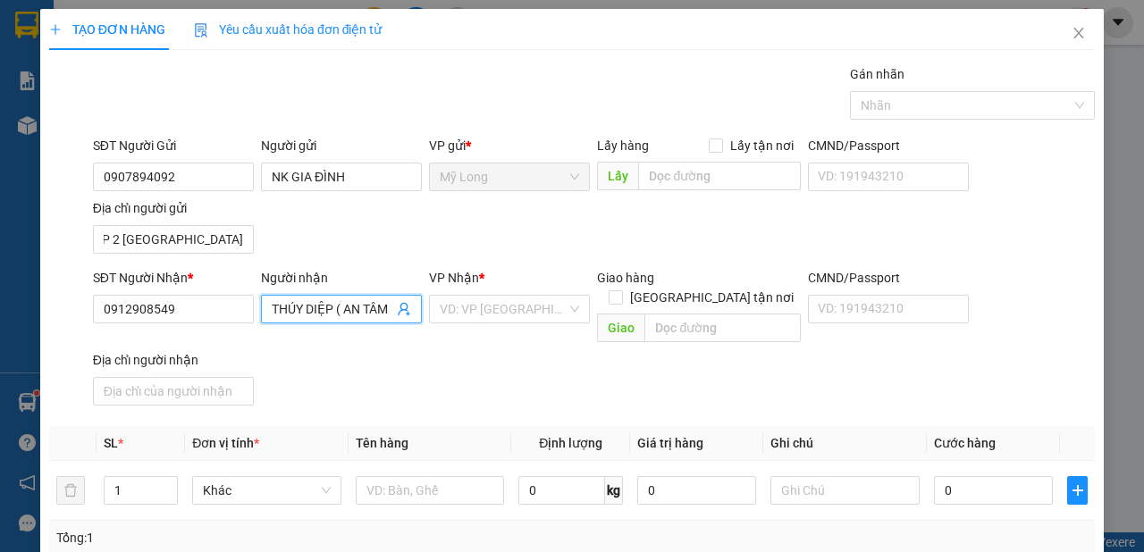
type input "THÚY DIỆP ( AN TÂM"
